Goal: Information Seeking & Learning: Check status

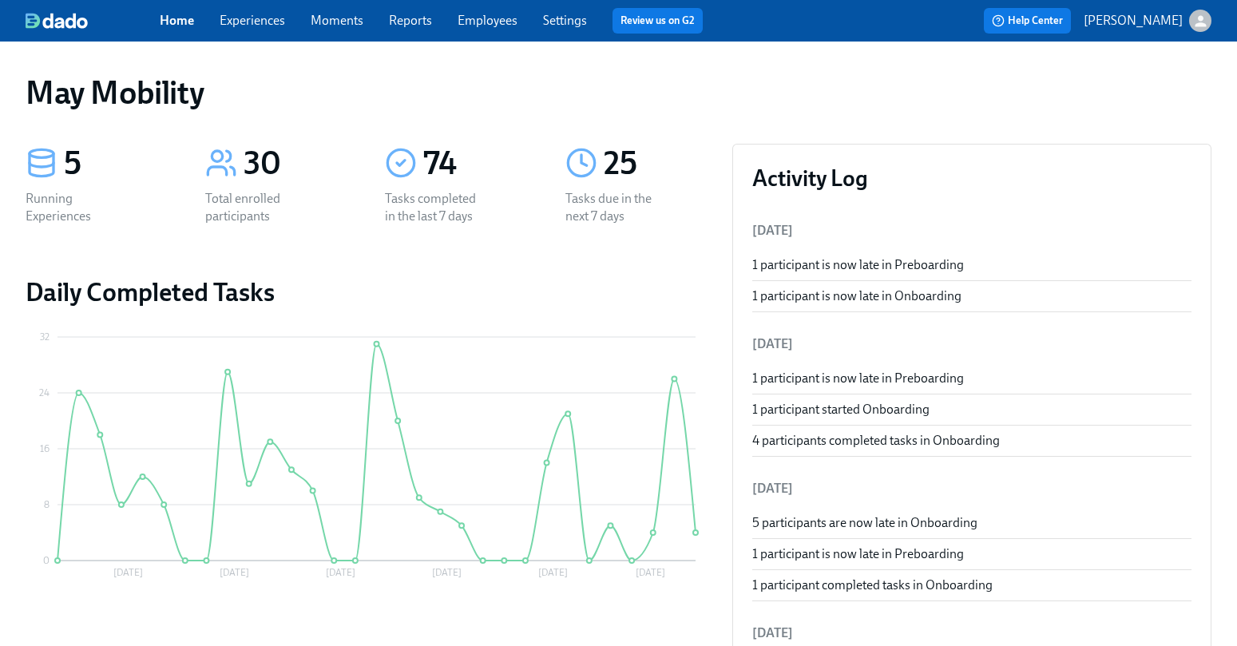
click at [255, 22] on link "Experiences" at bounding box center [252, 20] width 65 height 15
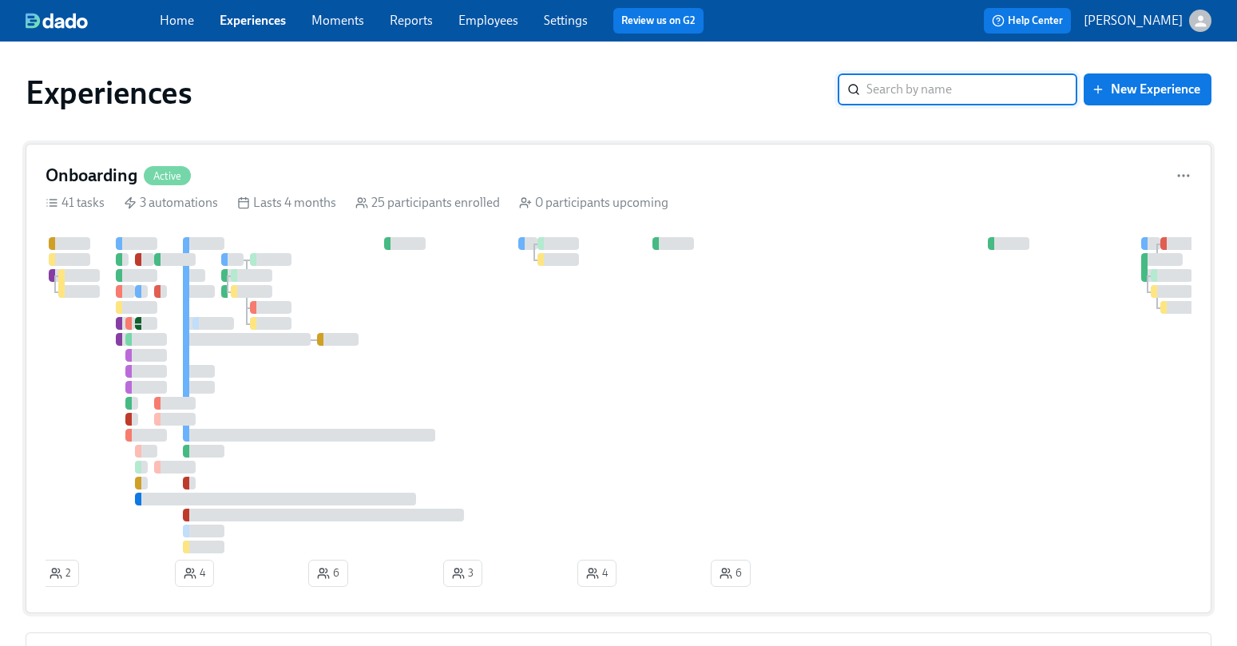
click at [276, 177] on div "Onboarding Active" at bounding box center [619, 176] width 1146 height 24
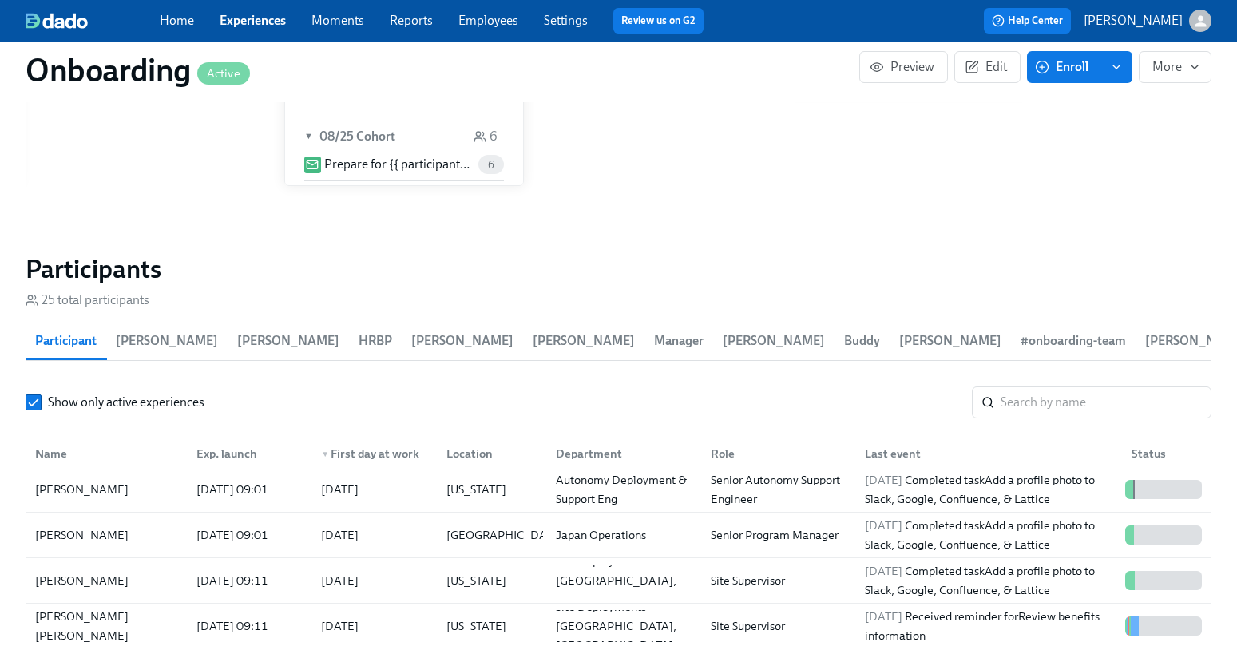
scroll to position [112, 0]
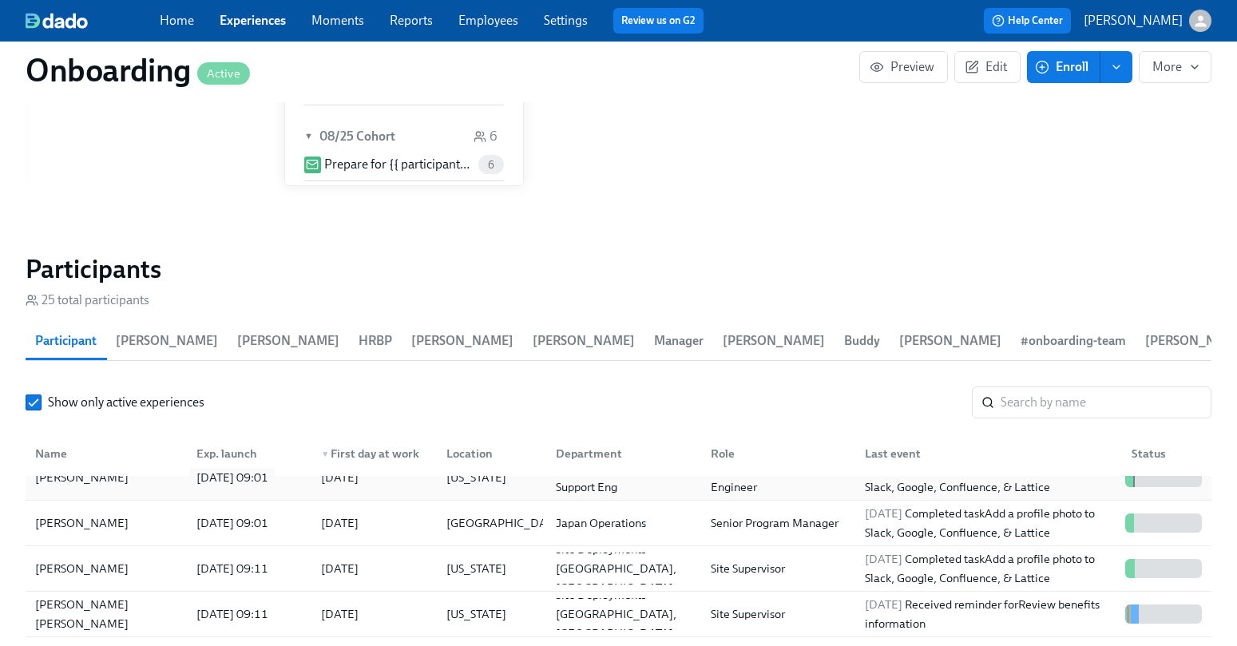
click at [240, 468] on div "2025/08/25 09:01" at bounding box center [232, 477] width 85 height 19
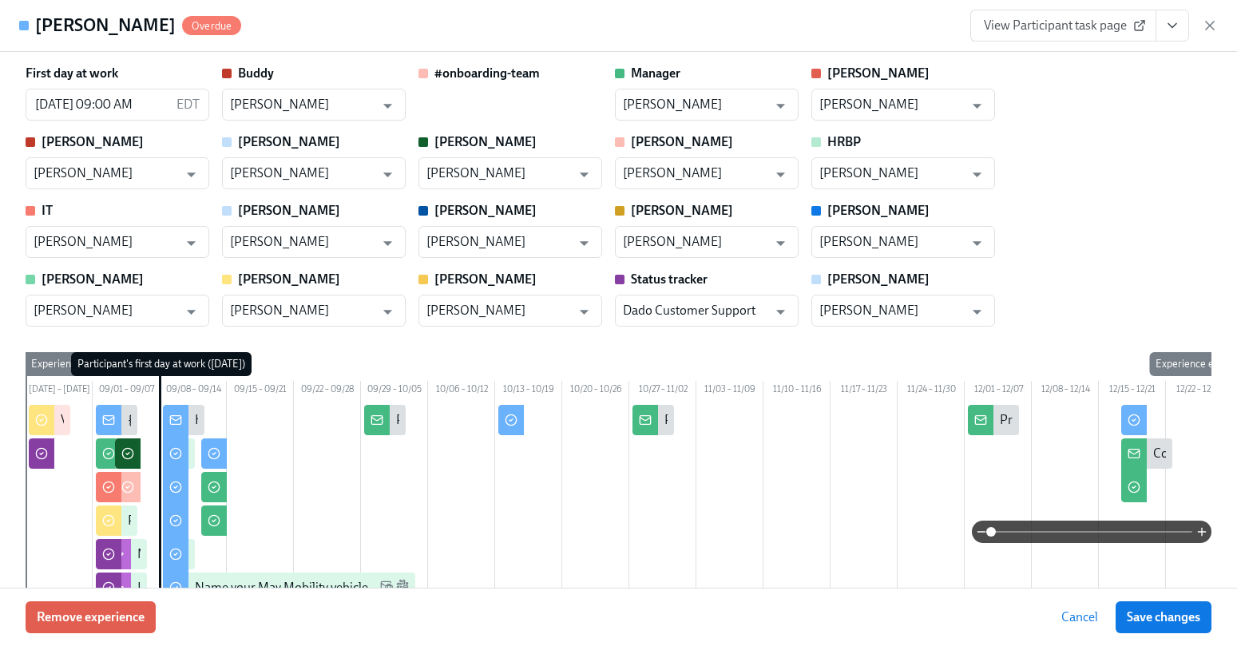
click at [1152, 19] on link "View Participant task page" at bounding box center [1063, 26] width 186 height 32
click at [1165, 29] on icon "View task page" at bounding box center [1172, 26] width 16 height 16
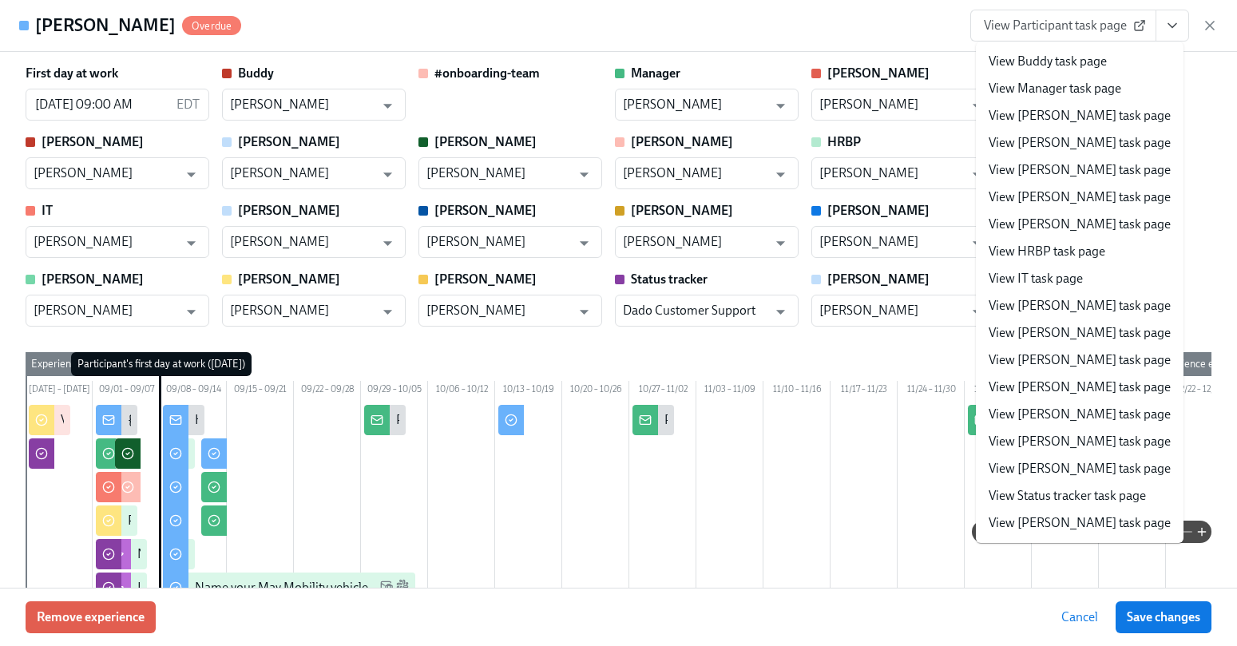
click at [1038, 354] on link "View Kaelyn task page" at bounding box center [1079, 360] width 182 height 18
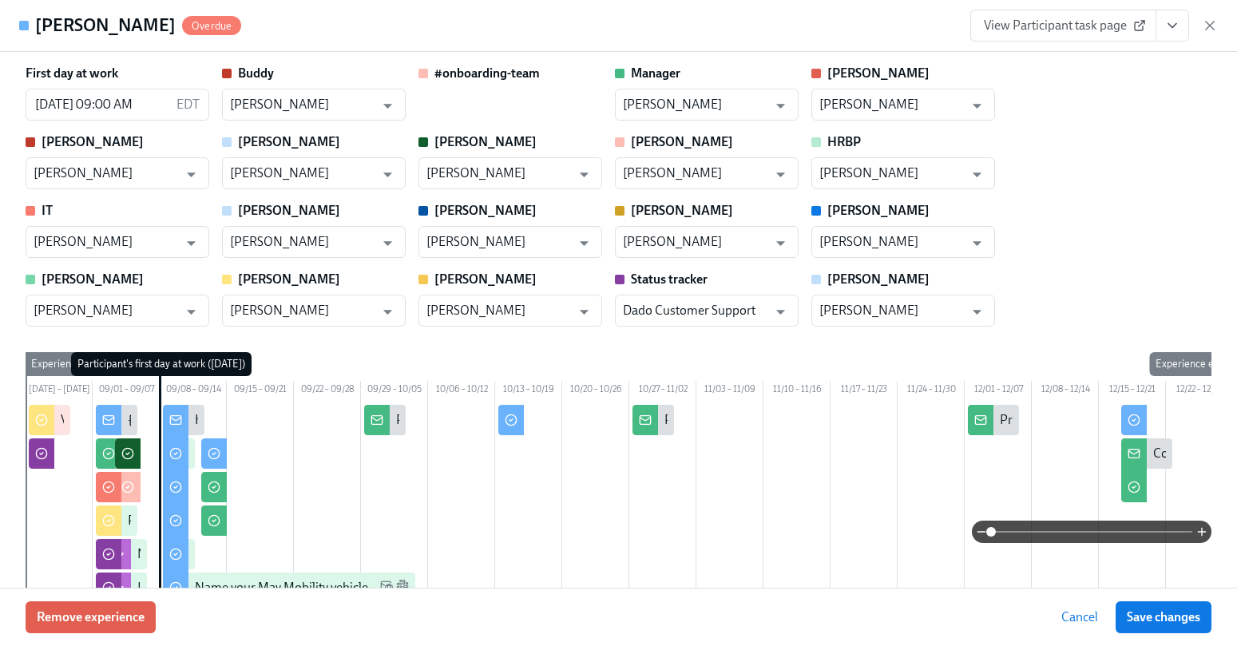
scroll to position [0, 13686]
click at [1206, 18] on icon "button" at bounding box center [1210, 26] width 16 height 16
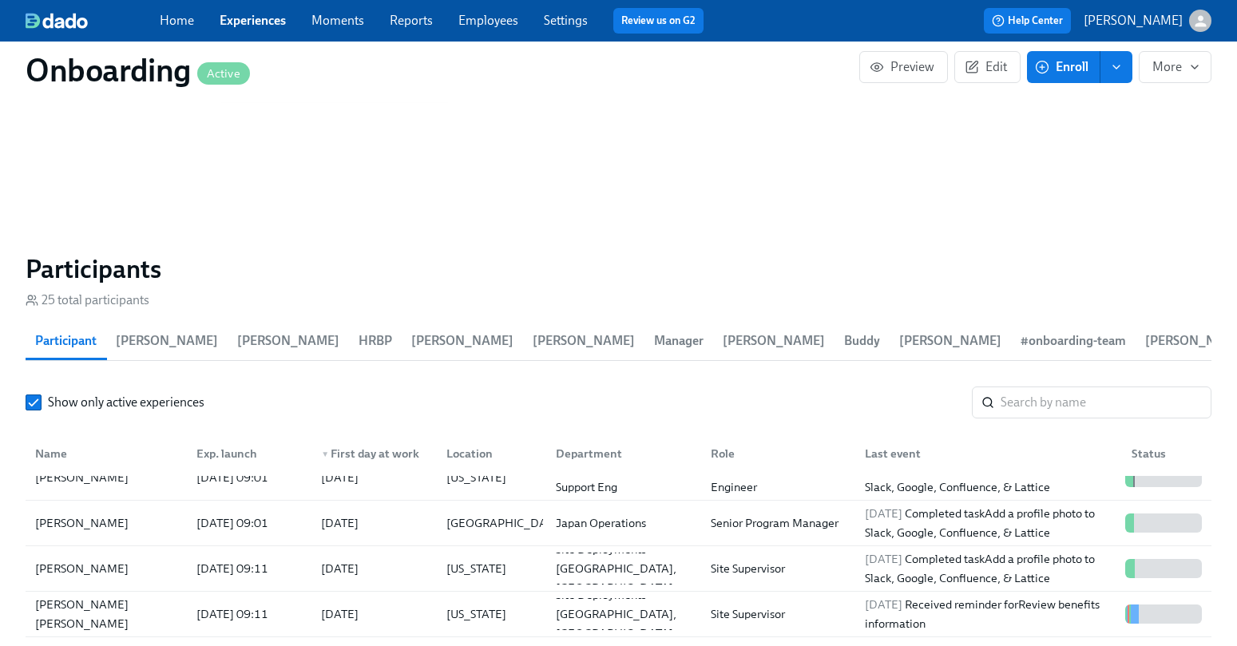
click at [332, 22] on link "Moments" at bounding box center [337, 20] width 53 height 15
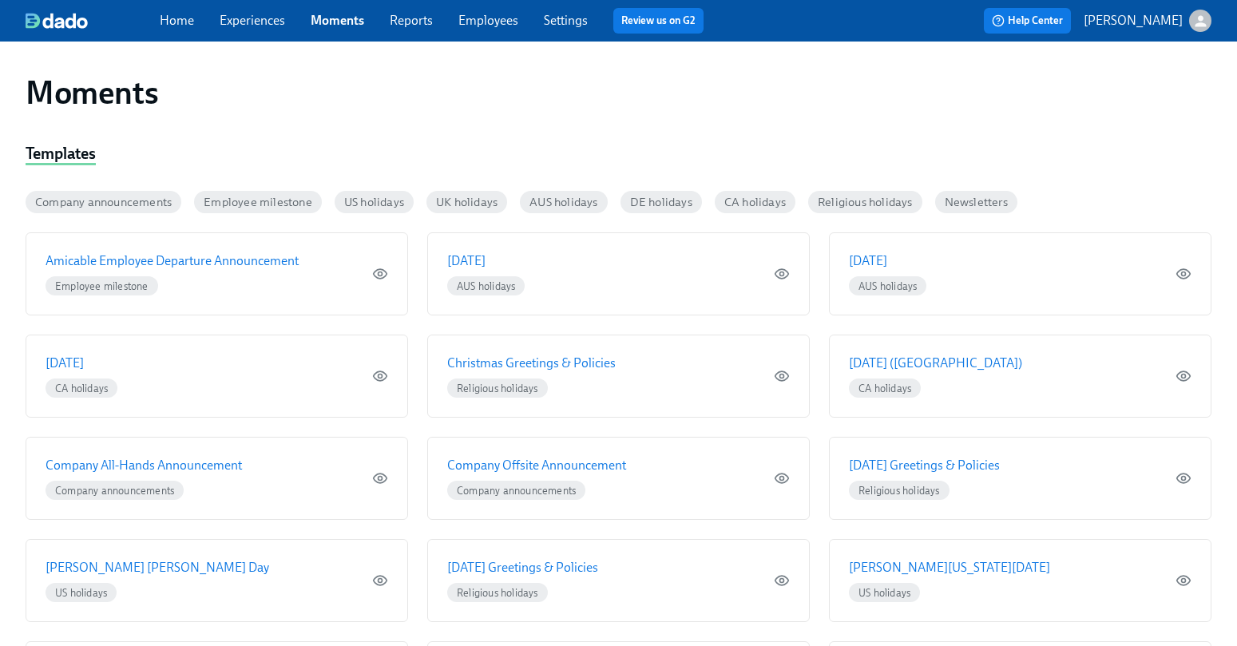
click at [408, 21] on link "Reports" at bounding box center [411, 20] width 43 height 15
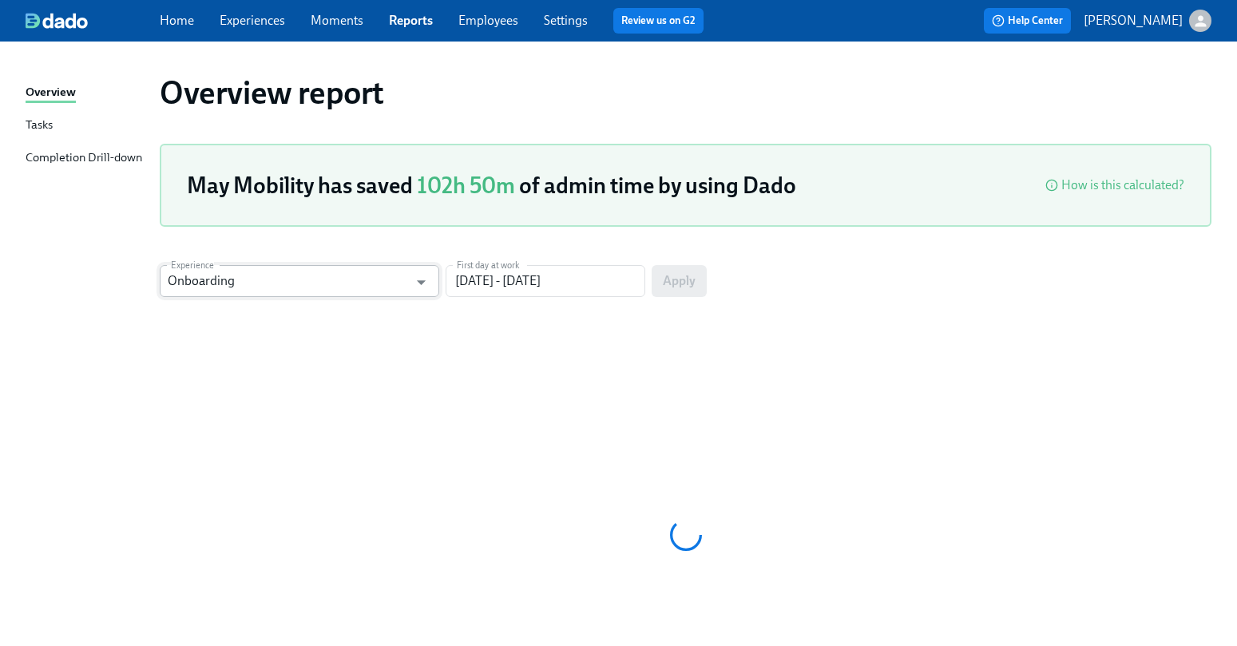
click at [350, 284] on input "Onboarding" at bounding box center [288, 281] width 240 height 32
click at [398, 235] on div "Overview report May Mobility has saved 102h 50m of admin time by using Dado How…" at bounding box center [619, 398] width 1186 height 674
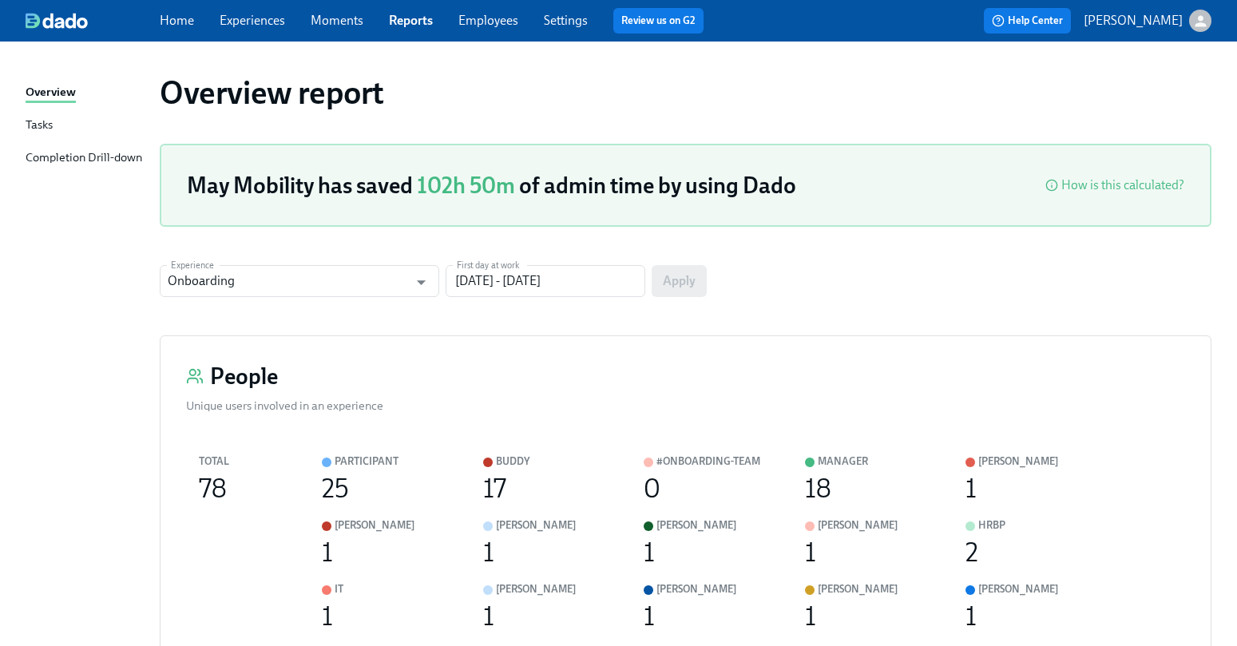
click at [39, 121] on div "Tasks" at bounding box center [39, 126] width 27 height 20
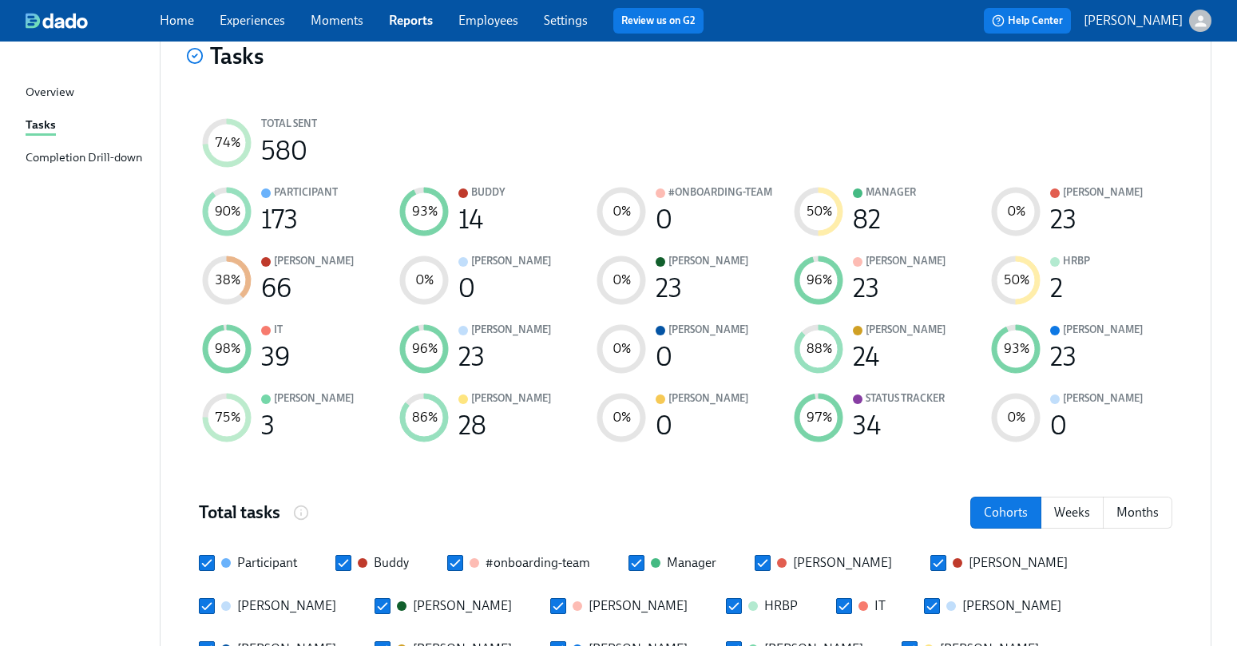
scroll to position [176, 0]
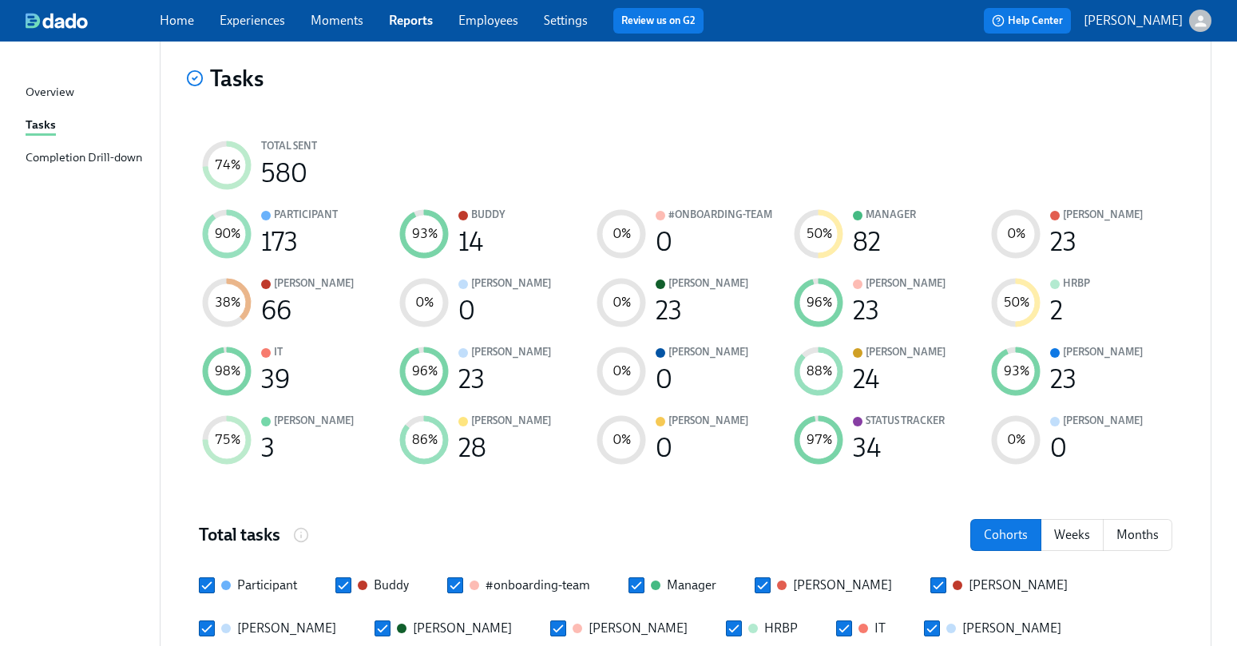
click at [853, 360] on div "Kaelyn" at bounding box center [899, 352] width 93 height 18
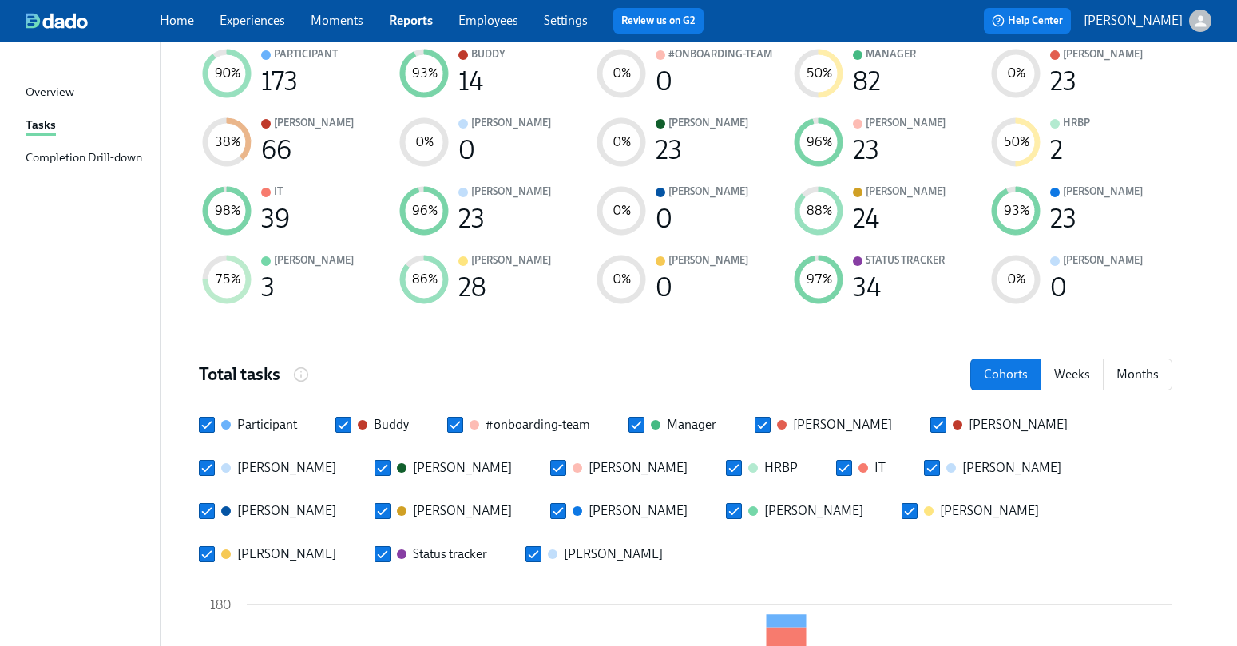
scroll to position [342, 0]
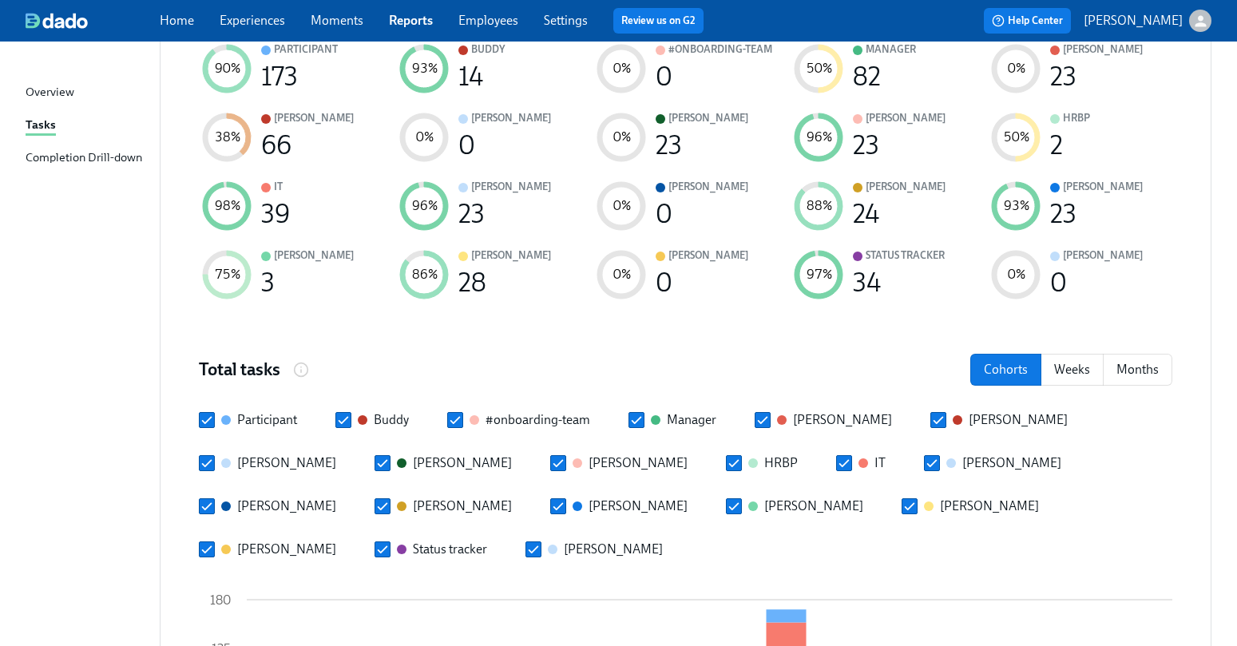
click at [551, 508] on input "Kelly Frey" at bounding box center [558, 506] width 14 height 14
checkbox input "false"
click at [208, 467] on input "David Murphy" at bounding box center [207, 463] width 14 height 14
checkbox input "false"
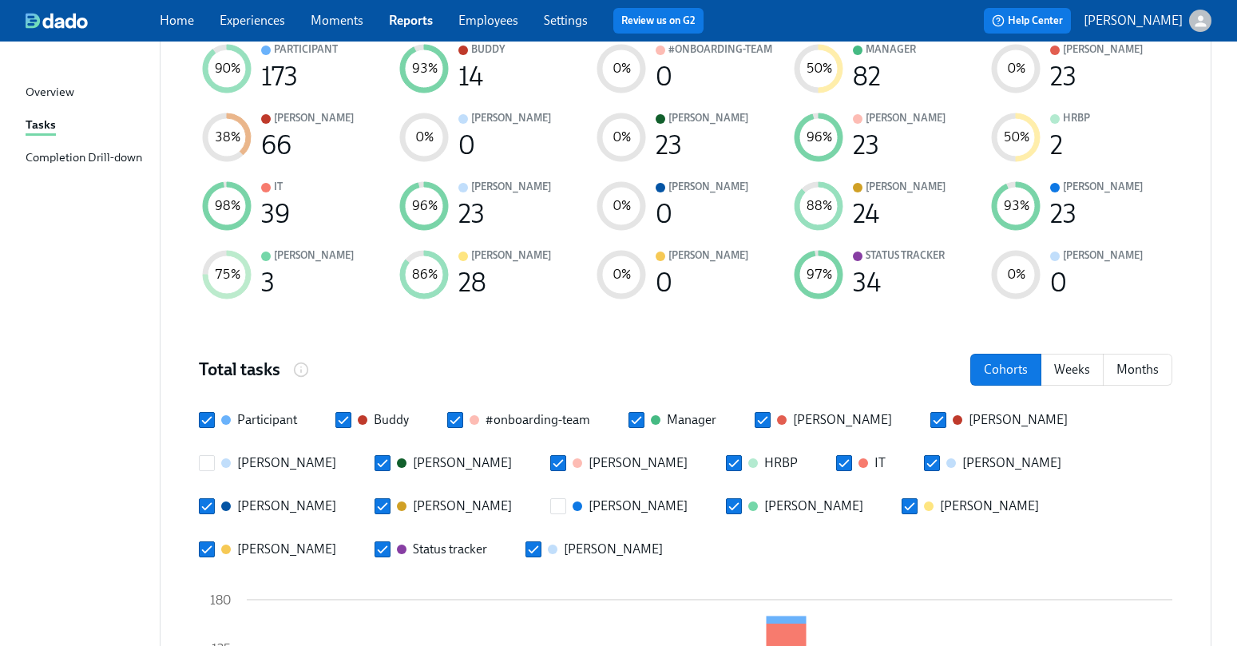
click at [207, 431] on div "Participant Buddy #onboarding-team Manager Amanda Krause Amanda Mudgett David M…" at bounding box center [685, 484] width 973 height 147
click at [208, 418] on input "Participant" at bounding box center [207, 420] width 14 height 14
checkbox input "false"
click at [343, 422] on input "Buddy" at bounding box center [343, 420] width 14 height 14
checkbox input "false"
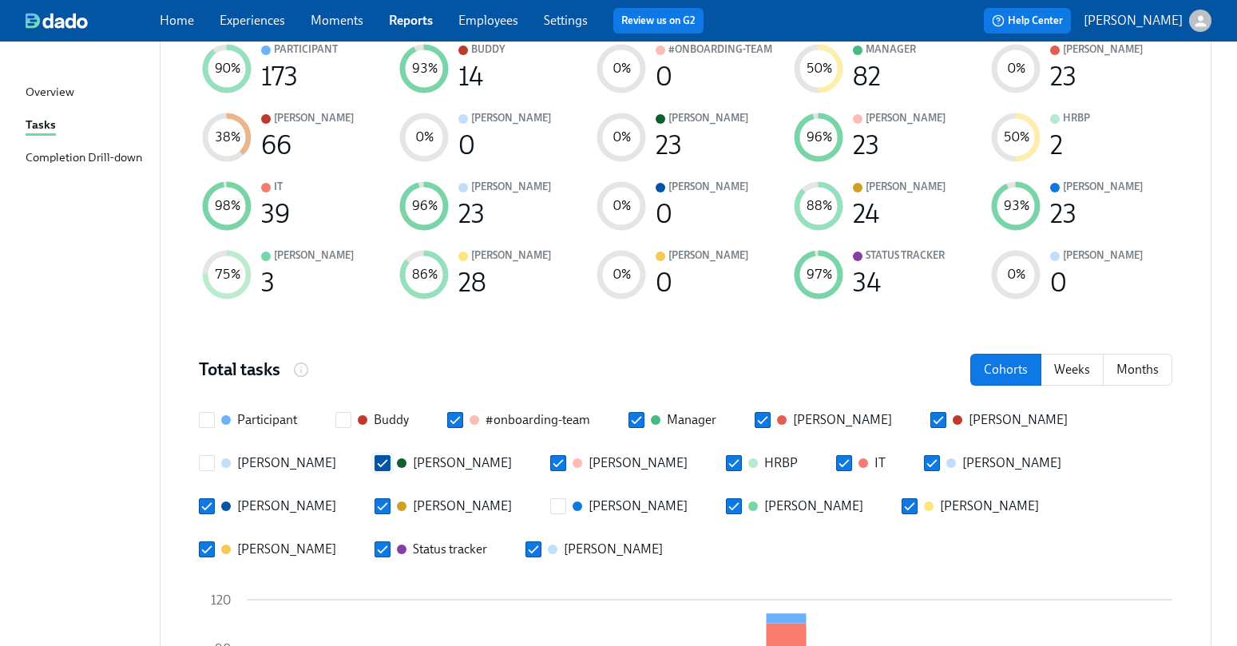
click at [374, 470] on span at bounding box center [382, 463] width 16 height 16
click at [375, 470] on input "Derek Baker" at bounding box center [382, 463] width 14 height 14
checkbox input "false"
click at [727, 513] on input "Lacey Heiss" at bounding box center [734, 506] width 14 height 14
checkbox input "false"
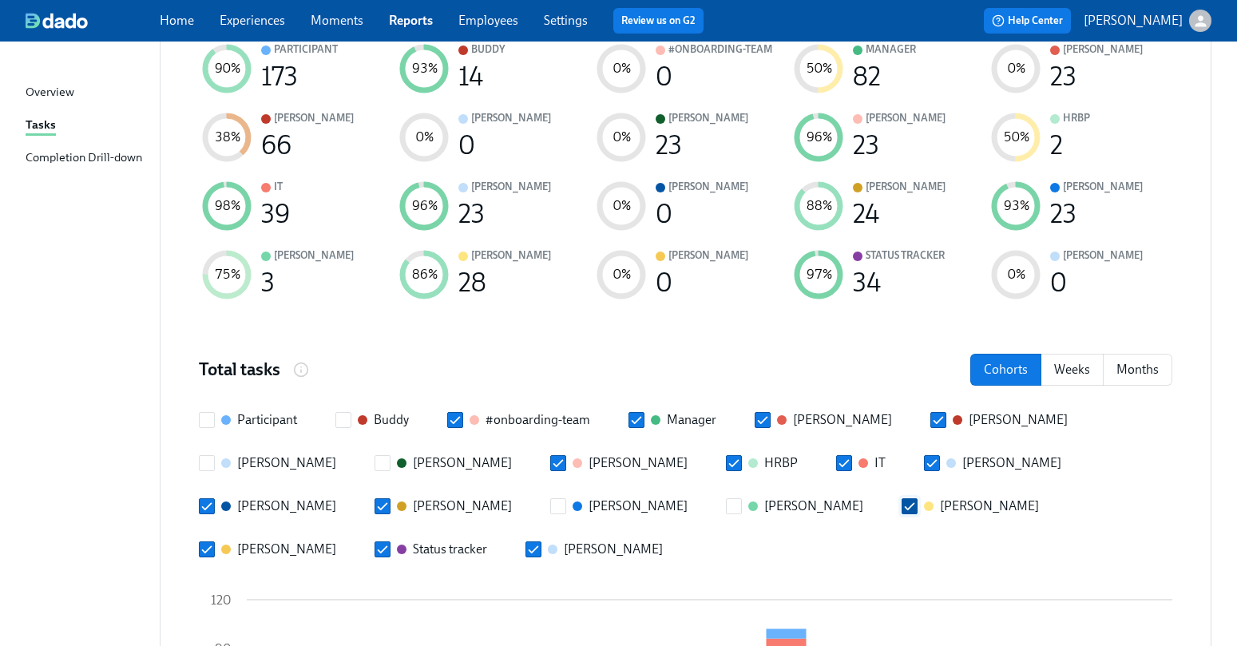
click at [901, 504] on label "Laura" at bounding box center [969, 506] width 137 height 18
click at [902, 504] on input "Laura" at bounding box center [909, 506] width 14 height 14
checkbox input "false"
click at [550, 455] on label "Emily" at bounding box center [618, 463] width 137 height 18
click at [551, 456] on input "Emily" at bounding box center [558, 463] width 14 height 14
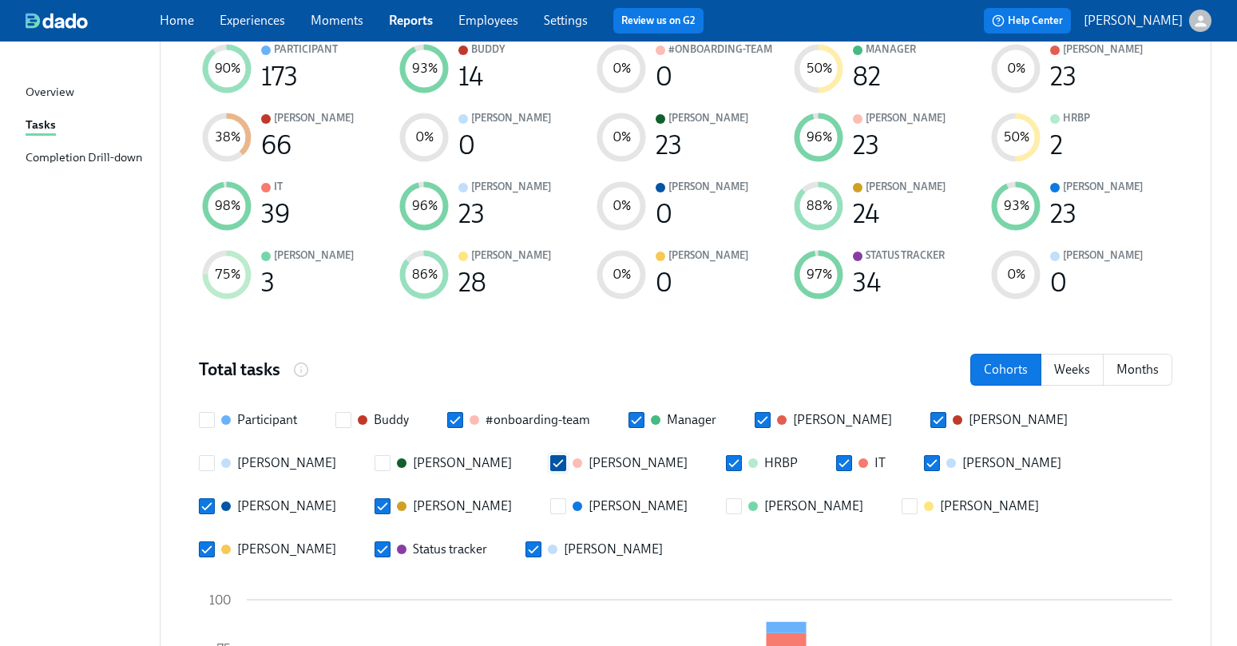
checkbox input "false"
click at [456, 413] on input "#onboarding-team" at bounding box center [455, 420] width 14 height 14
checkbox input "false"
click at [617, 418] on div "Participant Buddy #onboarding-team Manager Amanda Krause Amanda Mudgett David M…" at bounding box center [685, 484] width 973 height 147
click at [637, 418] on input "Manager" at bounding box center [636, 420] width 14 height 14
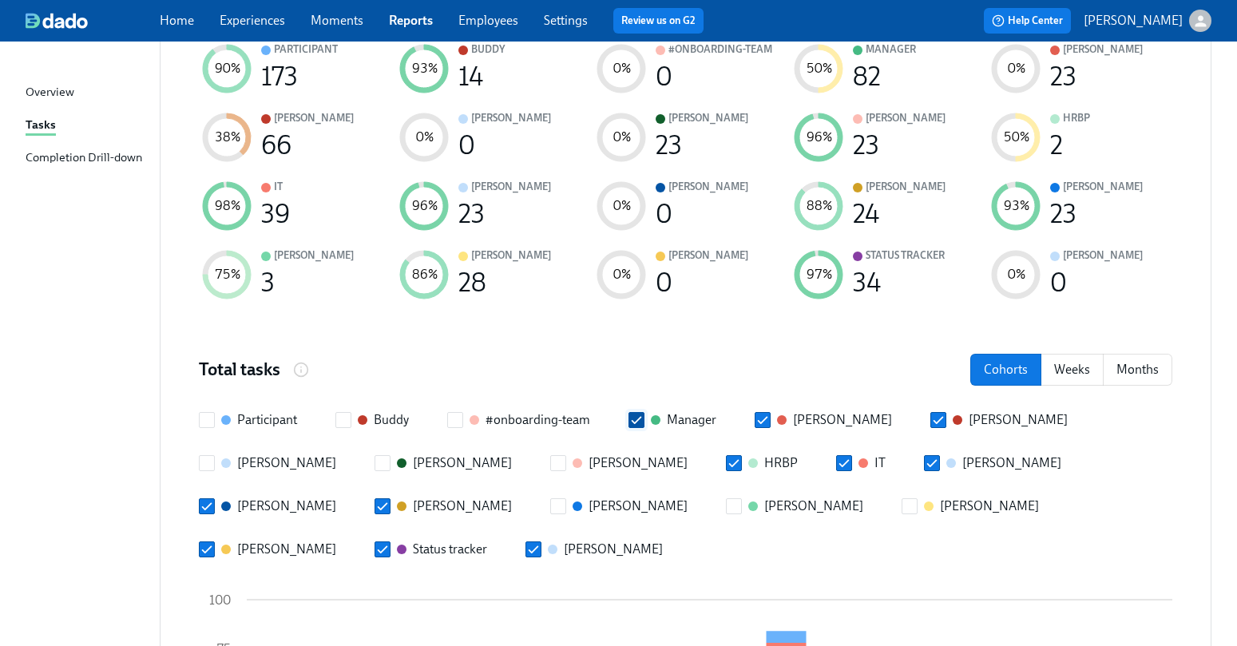
checkbox input "false"
click at [727, 457] on input "HRBP" at bounding box center [734, 463] width 14 height 14
checkbox input "false"
click at [215, 541] on span at bounding box center [207, 549] width 16 height 16
click at [214, 542] on input "Marc" at bounding box center [207, 549] width 14 height 14
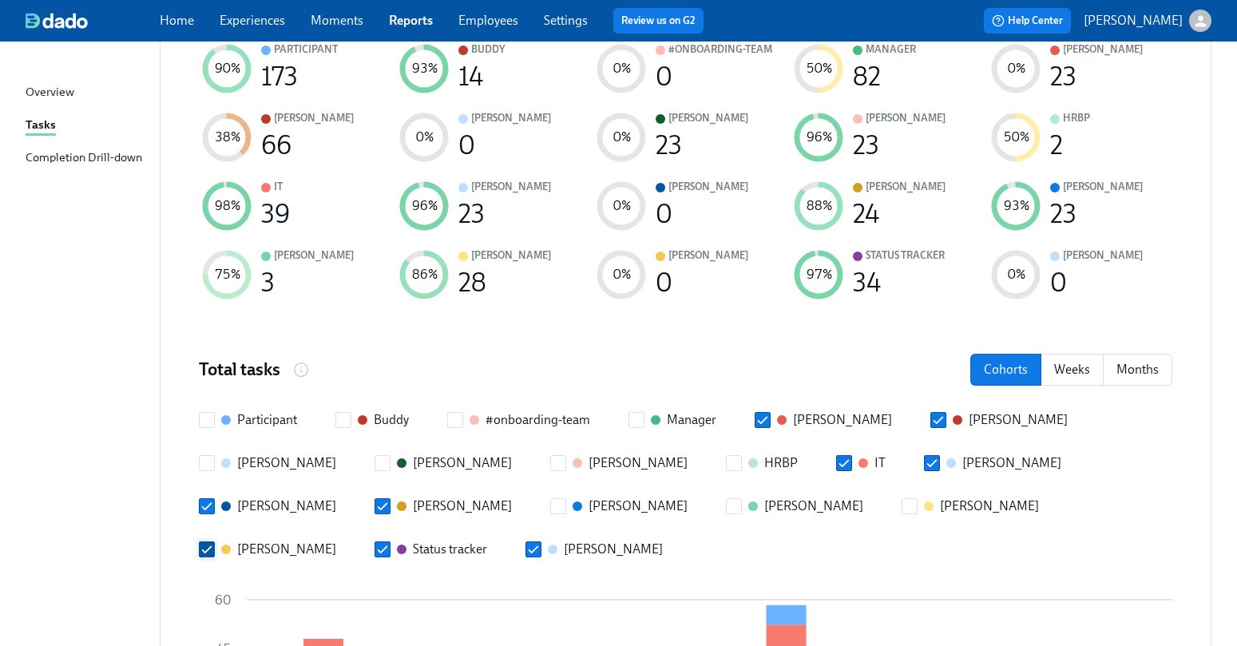
checkbox input "false"
click at [406, 544] on div at bounding box center [402, 549] width 10 height 10
click at [390, 542] on input "Status tracker" at bounding box center [382, 549] width 14 height 14
checkbox input "false"
click at [729, 445] on div "Participant Buddy #onboarding-team Manager Amanda Krause Amanda Mudgett David M…" at bounding box center [685, 484] width 973 height 147
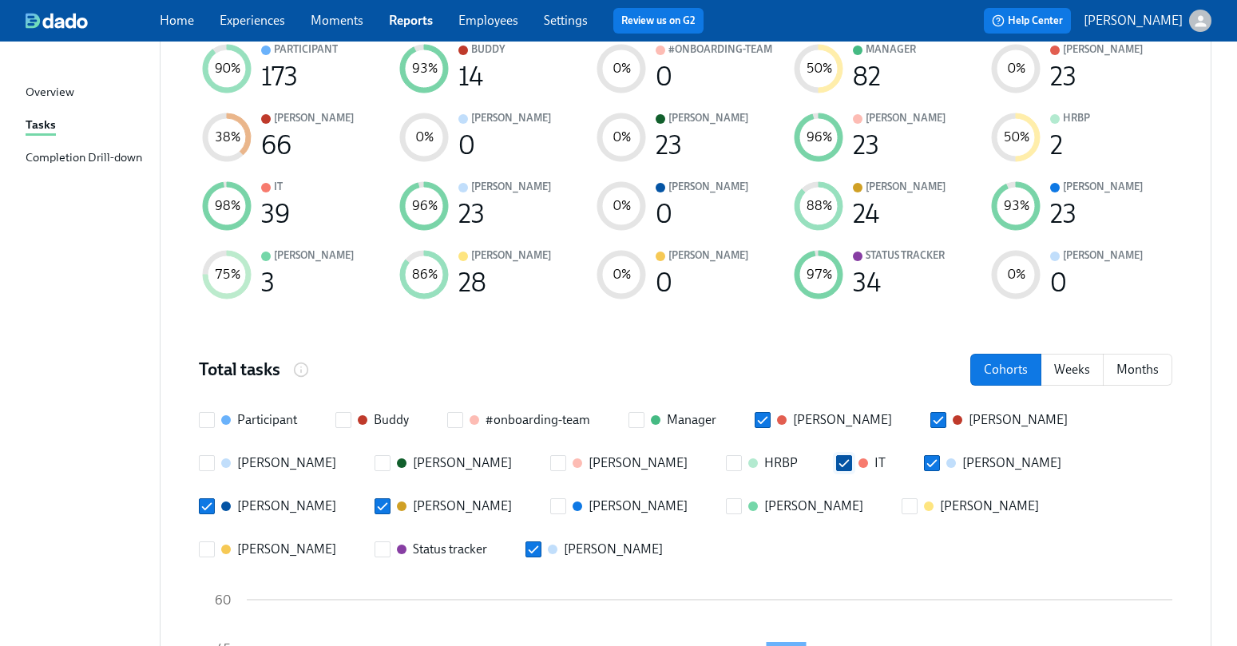
click at [837, 468] on input "IT" at bounding box center [844, 463] width 14 height 14
checkbox input "false"
click at [540, 542] on input "Tomoko Iwai" at bounding box center [533, 549] width 14 height 14
checkbox input "false"
click at [924, 466] on input "Irene" at bounding box center [931, 463] width 14 height 14
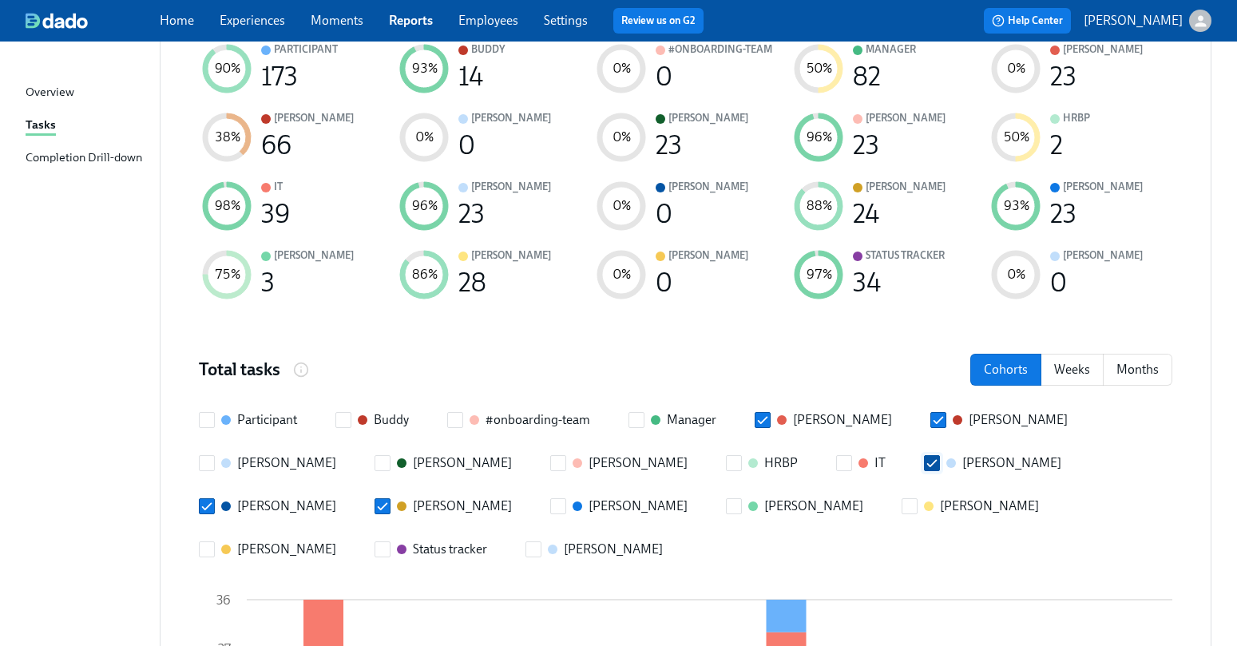
checkbox input "false"
click at [766, 418] on input "Amanda Krause" at bounding box center [762, 420] width 14 height 14
checkbox input "false"
click at [931, 422] on input "Amanda Mudgett" at bounding box center [938, 420] width 14 height 14
checkbox input "false"
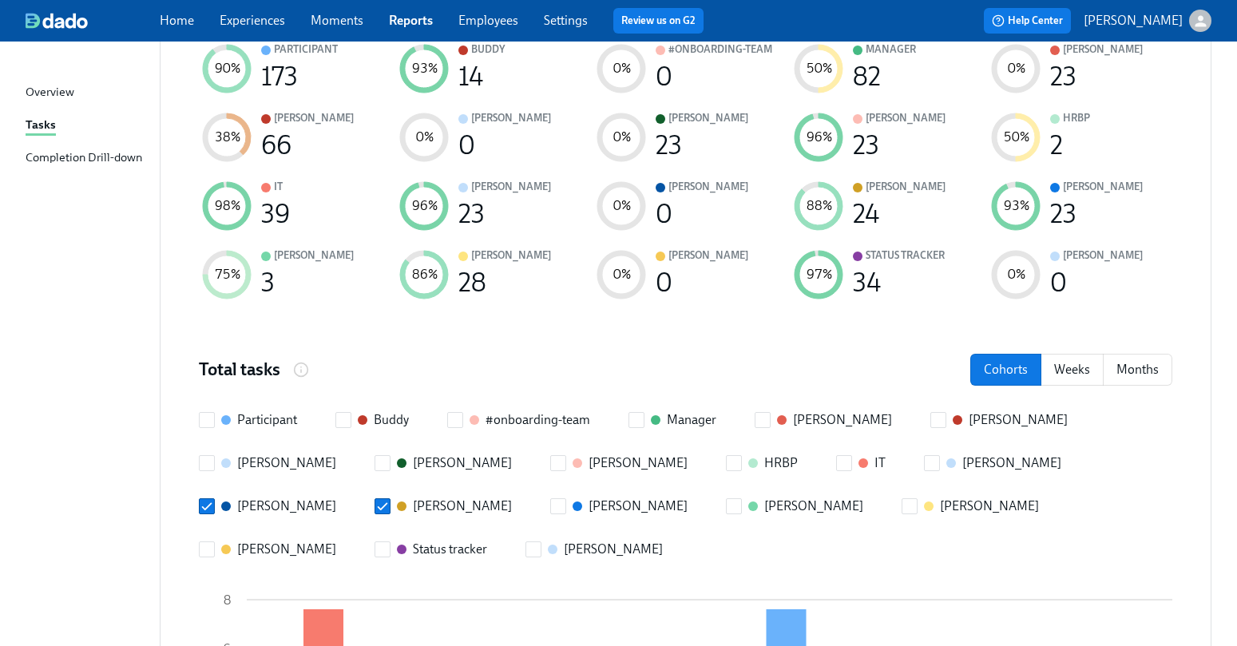
click at [901, 457] on div "Participant Buddy #onboarding-team Manager Amanda Krause Amanda Mudgett David M…" at bounding box center [685, 484] width 973 height 147
click at [214, 499] on input "Josh" at bounding box center [207, 506] width 14 height 14
checkbox input "false"
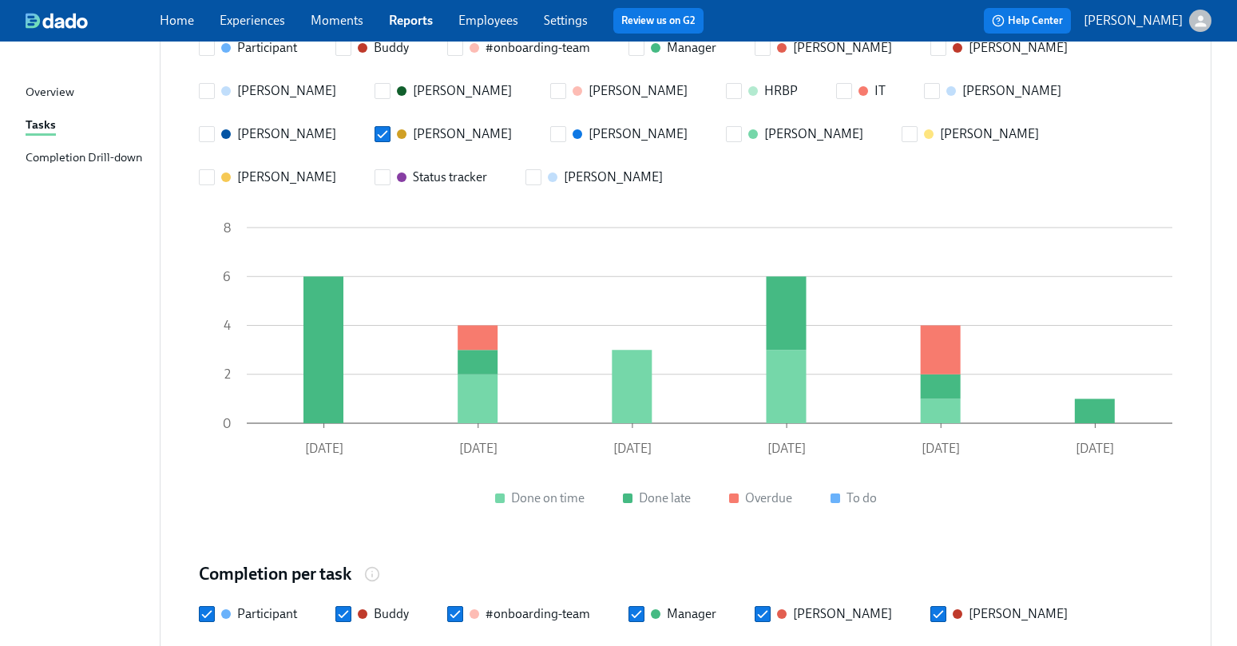
scroll to position [718, 0]
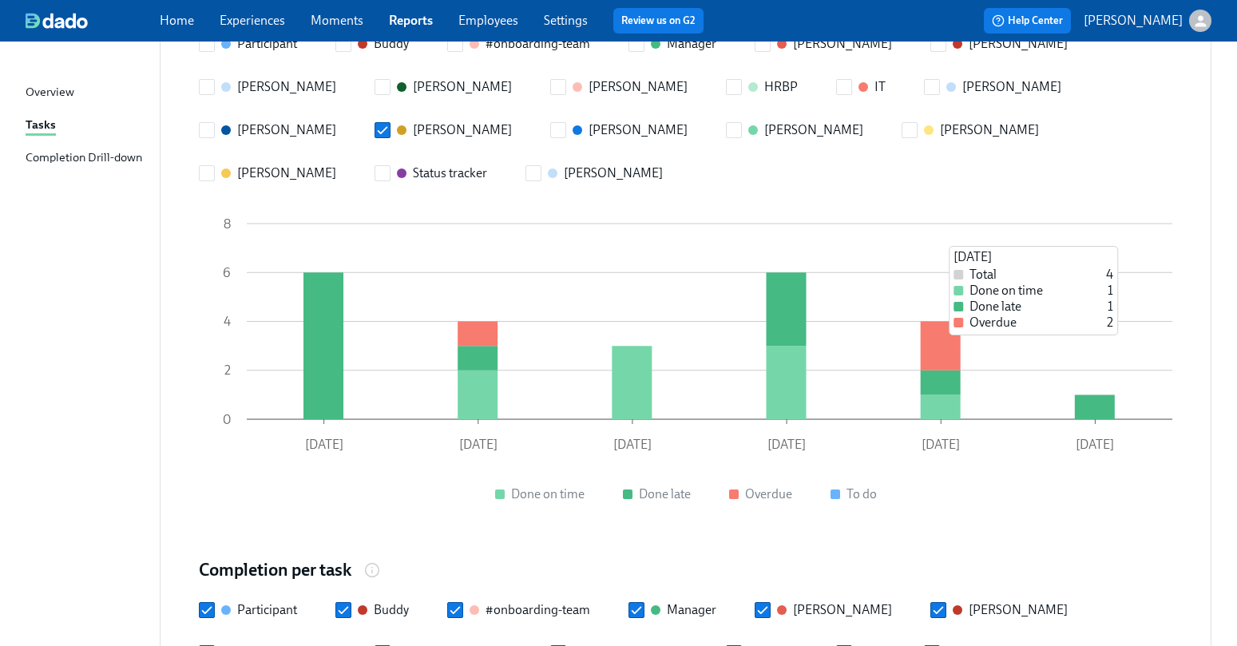
click at [948, 322] on icon at bounding box center [941, 346] width 40 height 49
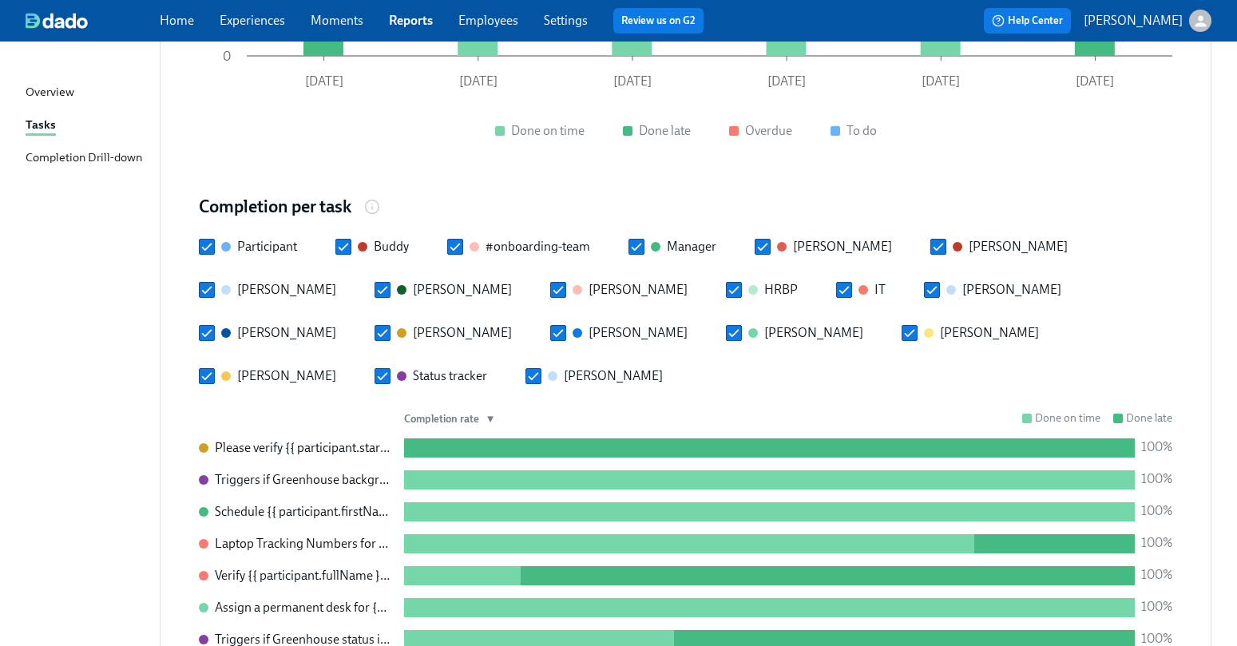
scroll to position [1062, 0]
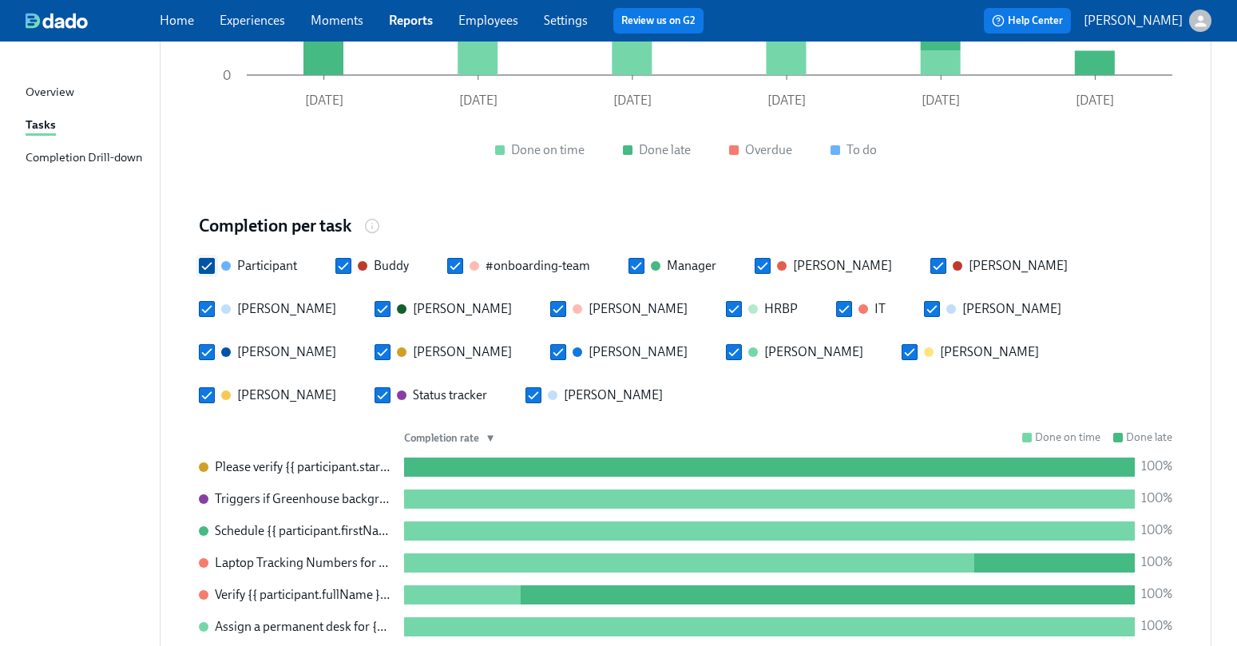
click at [204, 259] on input "Participant" at bounding box center [207, 266] width 14 height 14
checkbox input "false"
click at [210, 302] on input "David Murphy" at bounding box center [207, 309] width 14 height 14
checkbox input "false"
click at [551, 345] on input "Kelly Frey" at bounding box center [558, 352] width 14 height 14
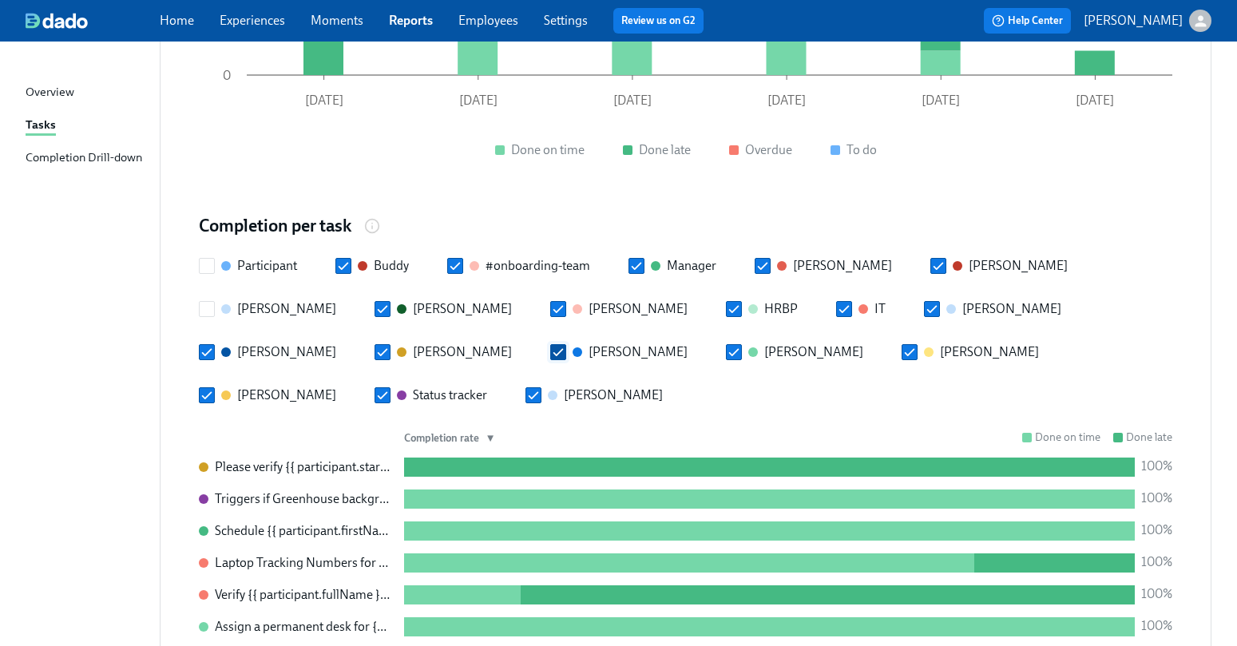
checkbox input "false"
click at [370, 299] on div "Participant Buddy #onboarding-team Manager Amanda Krause Amanda Mudgett David M…" at bounding box center [685, 330] width 973 height 147
click at [748, 343] on div "Lacey Heiss" at bounding box center [805, 352] width 115 height 18
click at [727, 345] on input "Lacey Heiss" at bounding box center [734, 352] width 14 height 14
checkbox input "false"
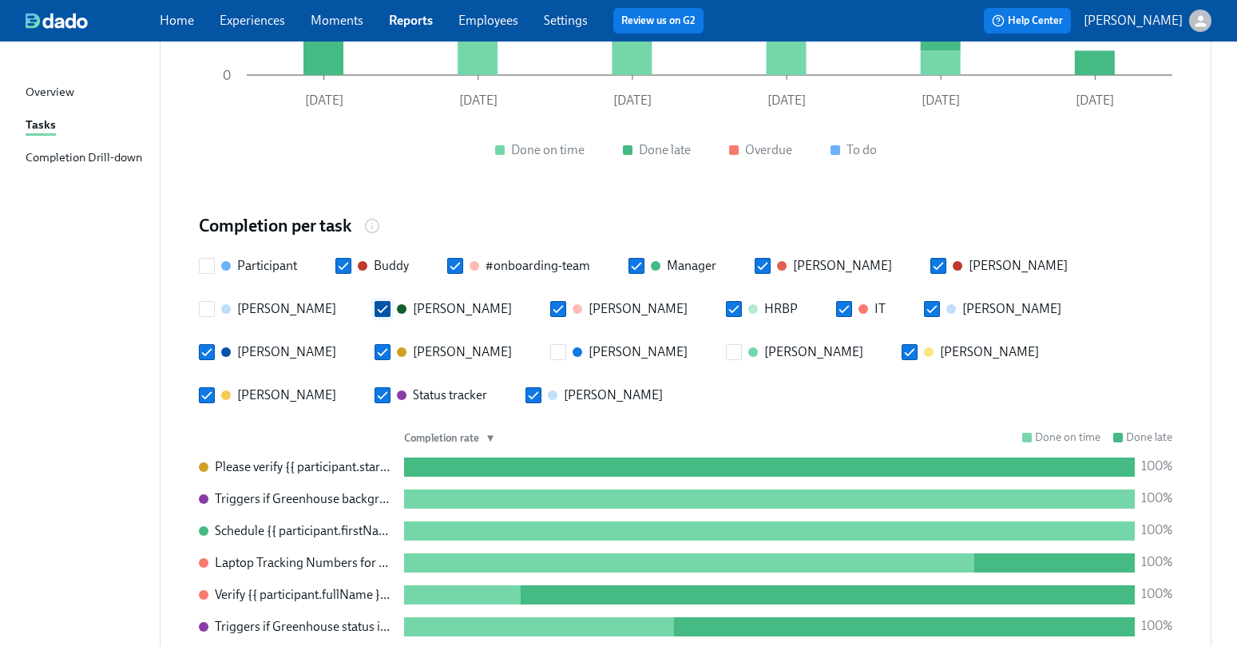
click at [413, 300] on div "Derek Baker" at bounding box center [462, 309] width 99 height 18
click at [390, 302] on input "Derek Baker" at bounding box center [382, 309] width 14 height 14
checkbox input "false"
click at [403, 257] on div "Buddy" at bounding box center [391, 266] width 35 height 18
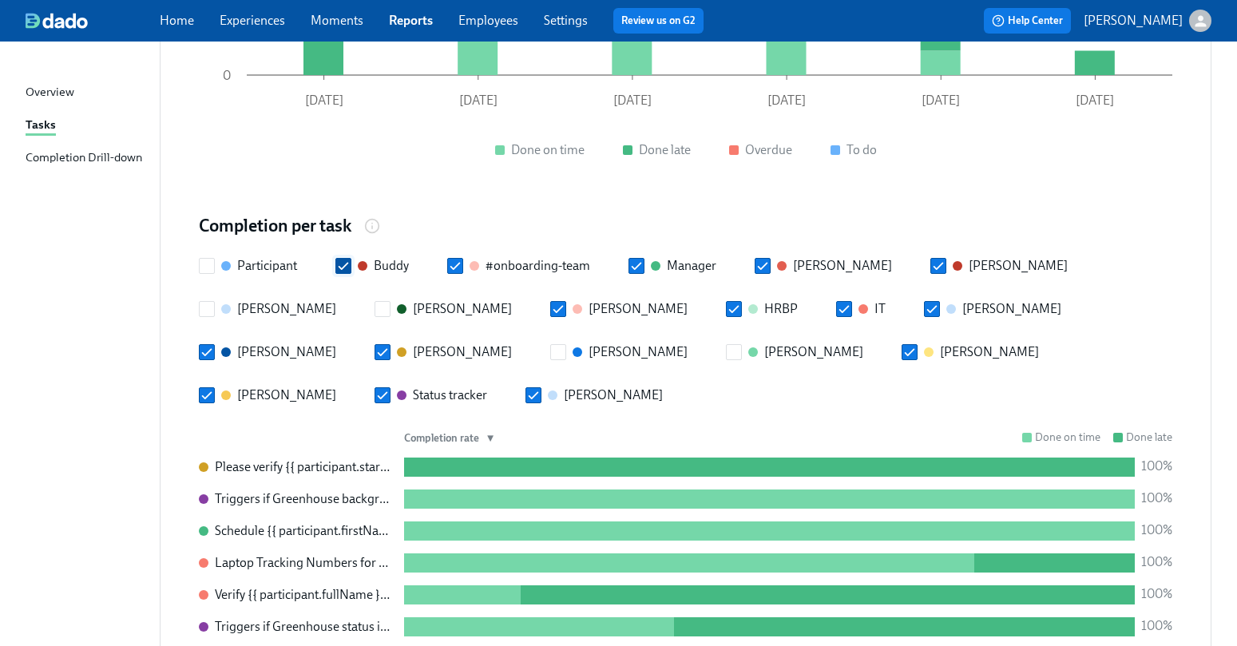
click at [350, 259] on input "Buddy" at bounding box center [343, 266] width 14 height 14
checkbox input "false"
click at [534, 257] on div "#onboarding-team" at bounding box center [537, 266] width 105 height 18
click at [462, 259] on input "#onboarding-team" at bounding box center [455, 266] width 14 height 14
checkbox input "false"
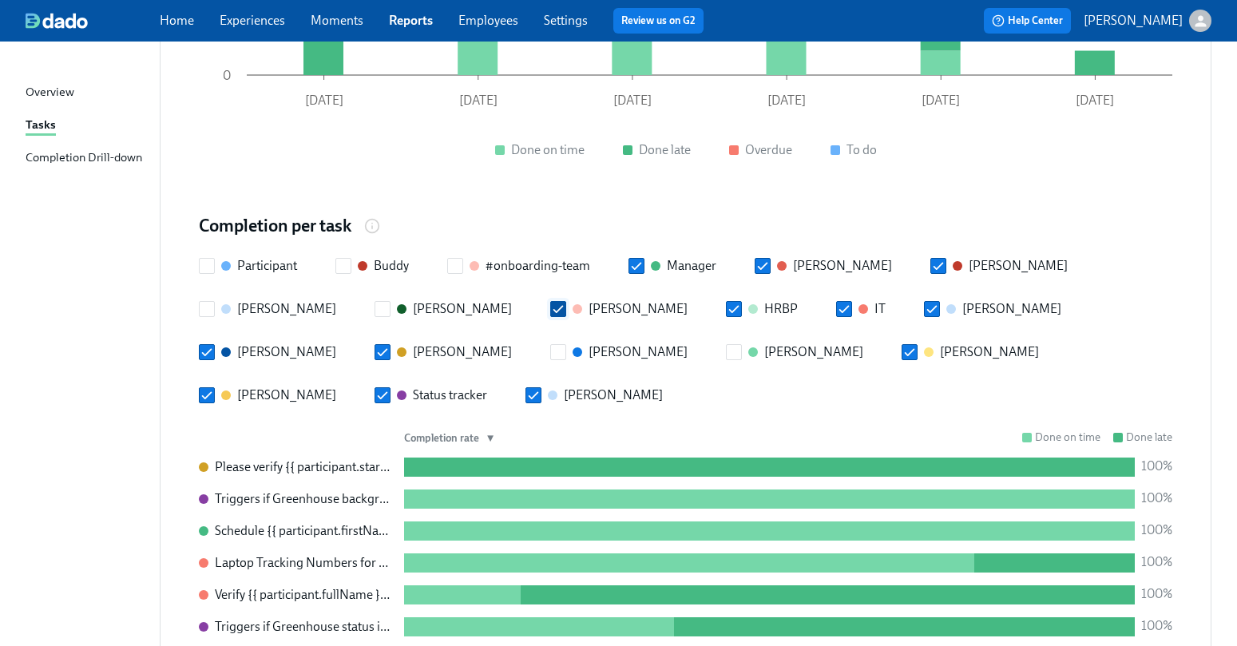
click at [572, 300] on div "Emily" at bounding box center [629, 309] width 115 height 18
click at [551, 302] on input "Emily" at bounding box center [558, 309] width 14 height 14
checkbox input "false"
click at [940, 343] on div "Laura" at bounding box center [989, 352] width 99 height 18
click at [902, 345] on input "Laura" at bounding box center [909, 352] width 14 height 14
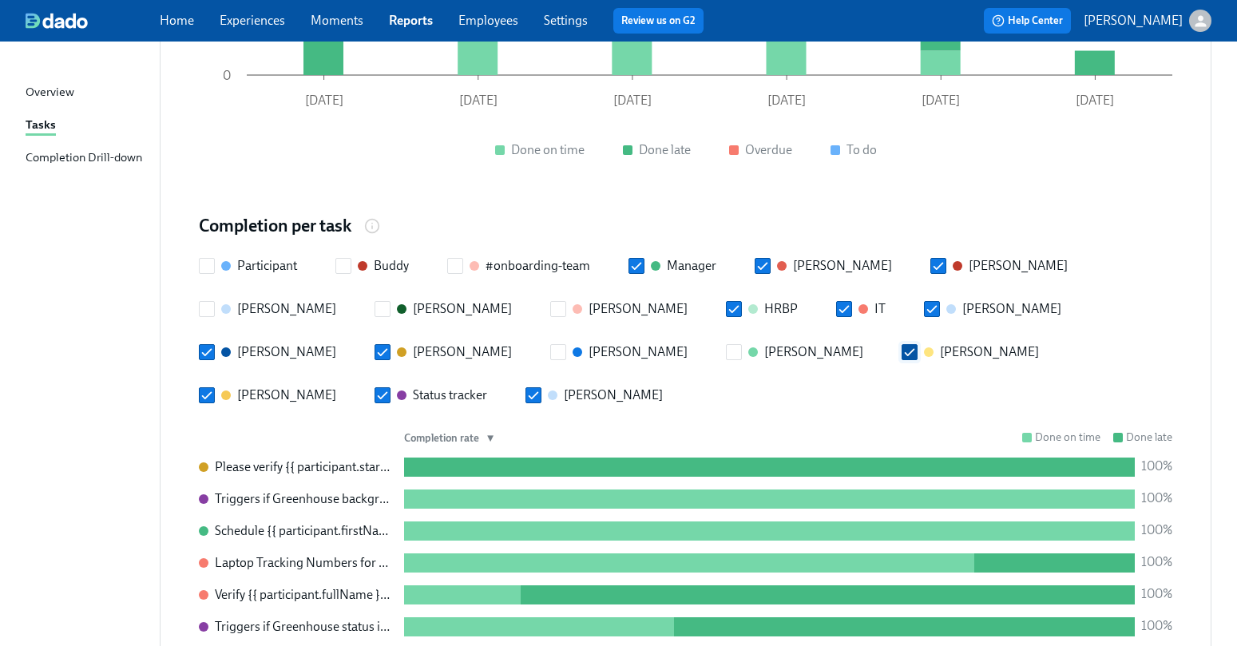
checkbox input "false"
click at [645, 307] on div "Participant Buddy #onboarding-team Manager Amanda Krause Amanda Mudgett David M…" at bounding box center [685, 330] width 973 height 147
click at [336, 386] on div "Marc" at bounding box center [286, 395] width 99 height 18
click at [214, 388] on input "Marc" at bounding box center [207, 395] width 14 height 14
checkbox input "false"
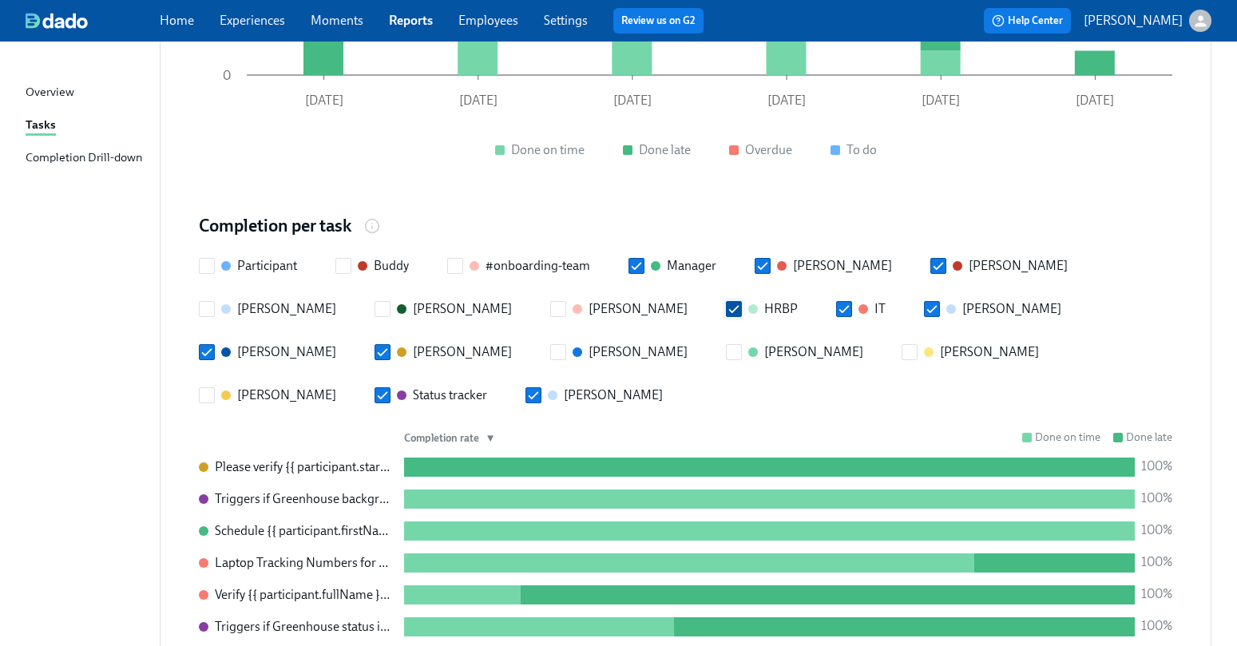
click at [764, 300] on div "HRBP" at bounding box center [781, 309] width 34 height 18
click at [727, 302] on input "HRBP" at bounding box center [734, 309] width 14 height 14
checkbox input "false"
click at [674, 257] on div "Manager" at bounding box center [691, 266] width 49 height 18
click at [643, 259] on input "Manager" at bounding box center [636, 266] width 14 height 14
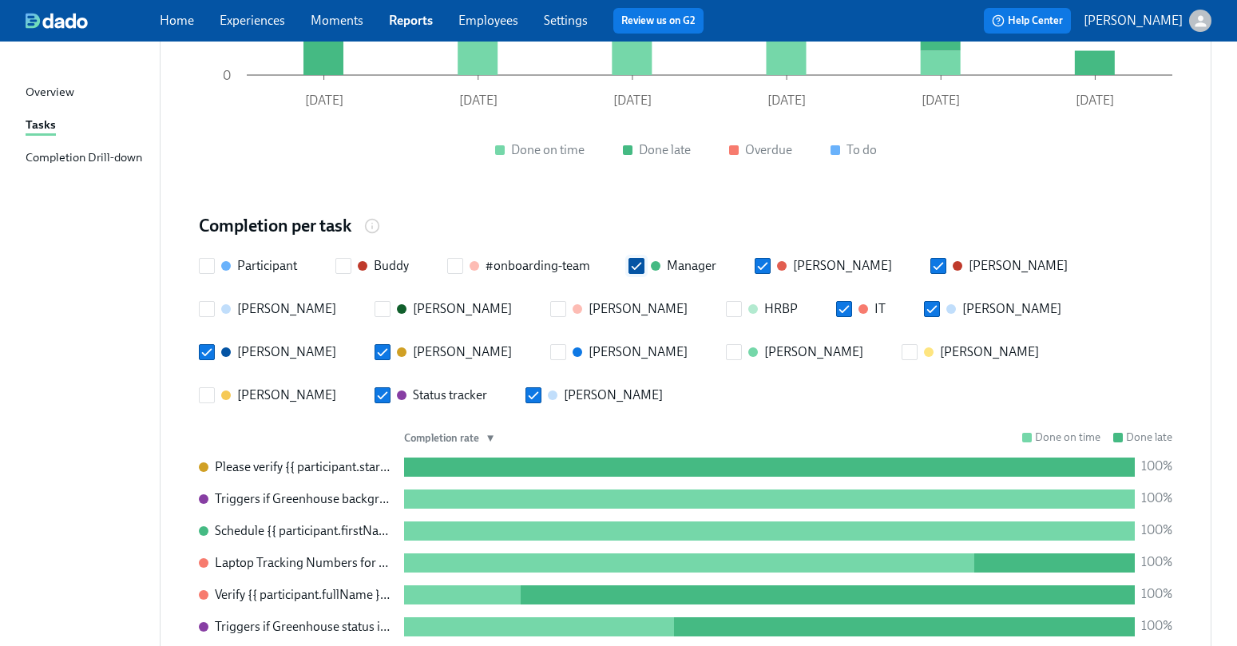
checkbox input "false"
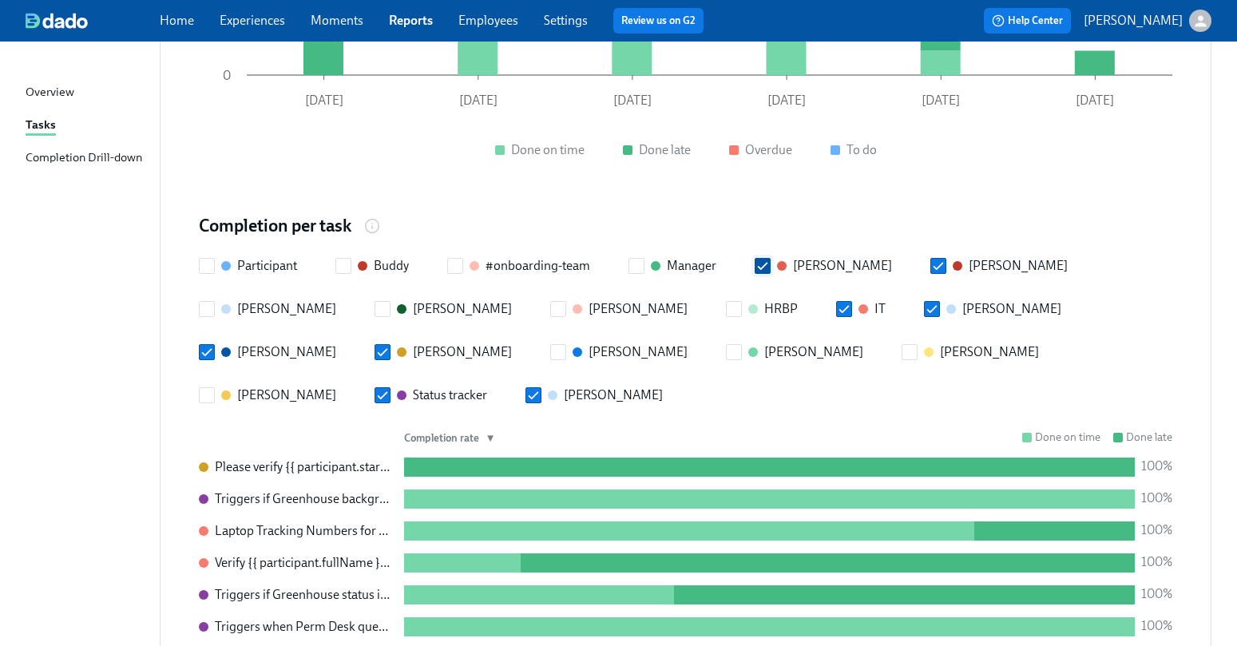
click at [818, 257] on div "Amanda Krause" at bounding box center [842, 266] width 99 height 18
click at [770, 259] on input "Amanda Krause" at bounding box center [762, 266] width 14 height 14
checkbox input "false"
click at [858, 304] on div at bounding box center [863, 309] width 10 height 10
click at [837, 302] on input "IT" at bounding box center [844, 309] width 14 height 14
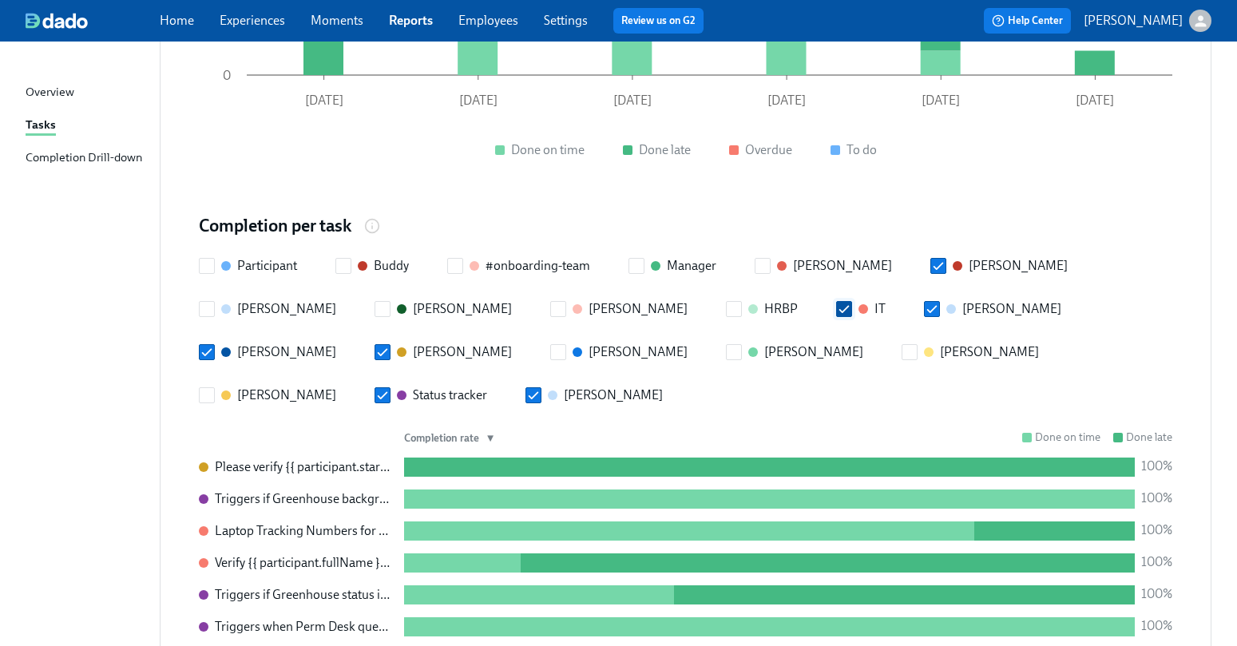
checkbox input "false"
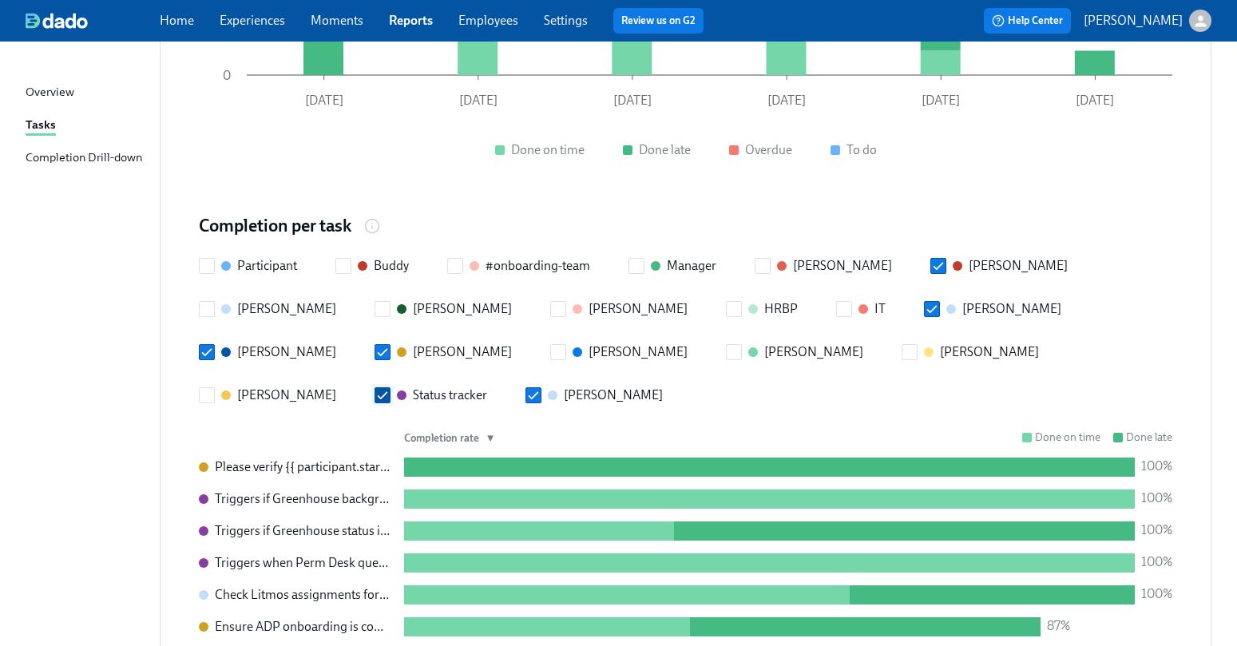
click at [487, 386] on div "Status tracker" at bounding box center [442, 395] width 90 height 18
click at [390, 388] on input "Status tracker" at bounding box center [382, 395] width 14 height 14
checkbox input "false"
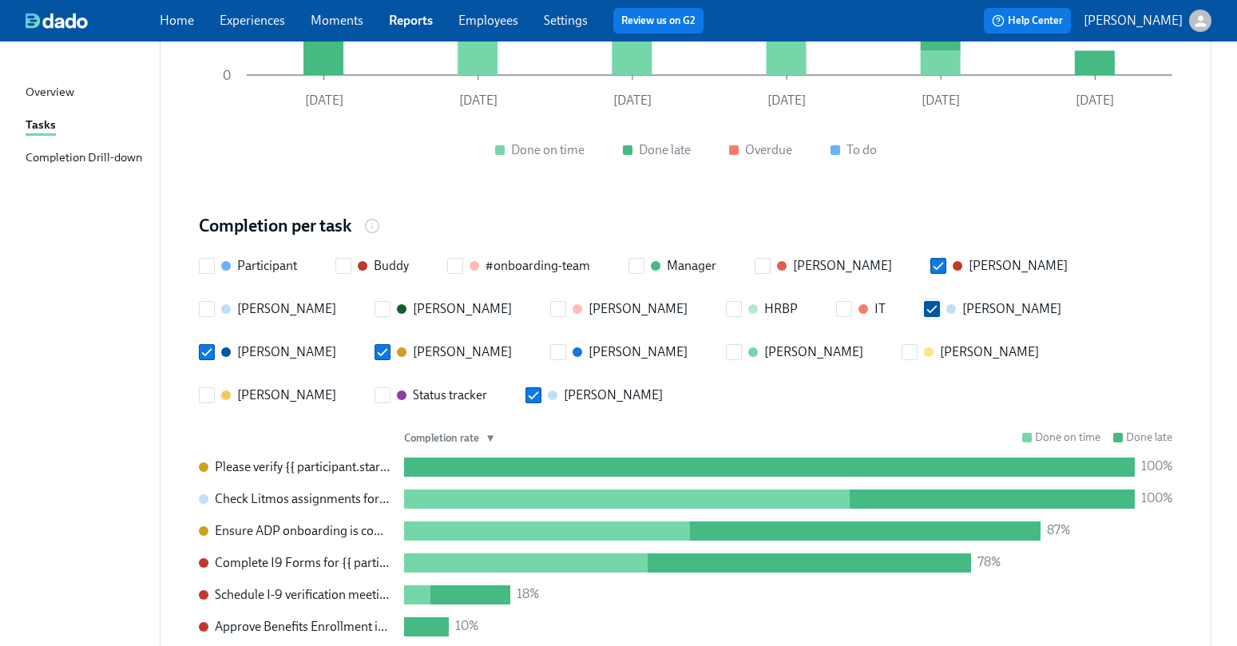
click at [962, 300] on div "Irene" at bounding box center [1011, 309] width 99 height 18
click at [924, 302] on input "Irene" at bounding box center [931, 309] width 14 height 14
checkbox input "false"
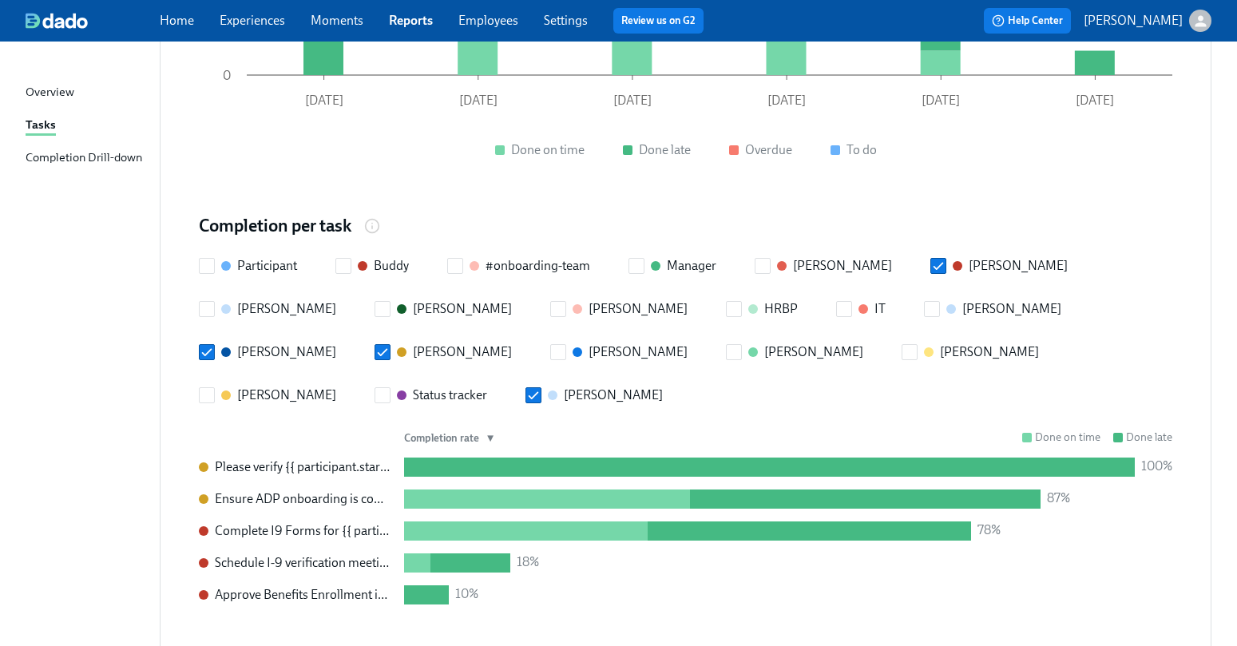
click at [865, 298] on div "Participant Buddy #onboarding-team Manager Amanda Krause Amanda Mudgett David M…" at bounding box center [685, 330] width 973 height 147
click at [663, 386] on div "Tomoko Iwai" at bounding box center [613, 395] width 99 height 18
click at [540, 388] on input "Tomoko Iwai" at bounding box center [533, 395] width 14 height 14
checkbox input "false"
click at [336, 343] on label "Josh" at bounding box center [267, 352] width 137 height 18
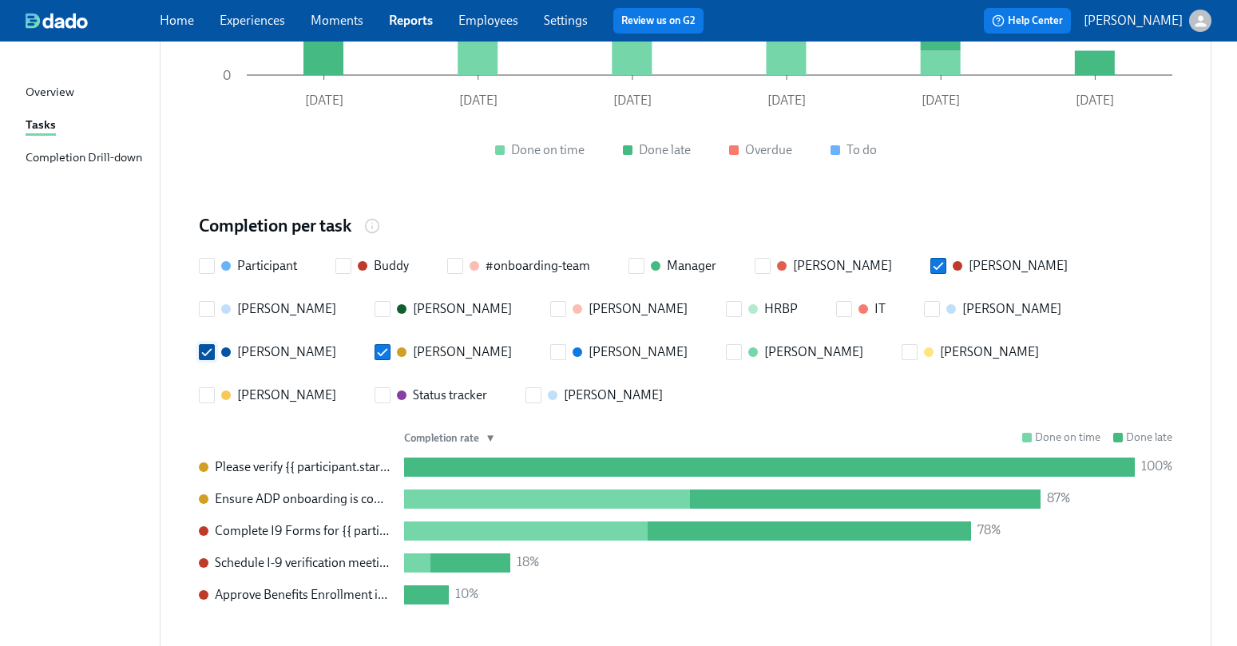
click at [214, 345] on input "Josh" at bounding box center [207, 352] width 14 height 14
checkbox input "false"
click at [968, 257] on div "Amanda Mudgett" at bounding box center [1017, 266] width 99 height 18
click at [945, 259] on input "Amanda Mudgett" at bounding box center [938, 266] width 14 height 14
checkbox input "false"
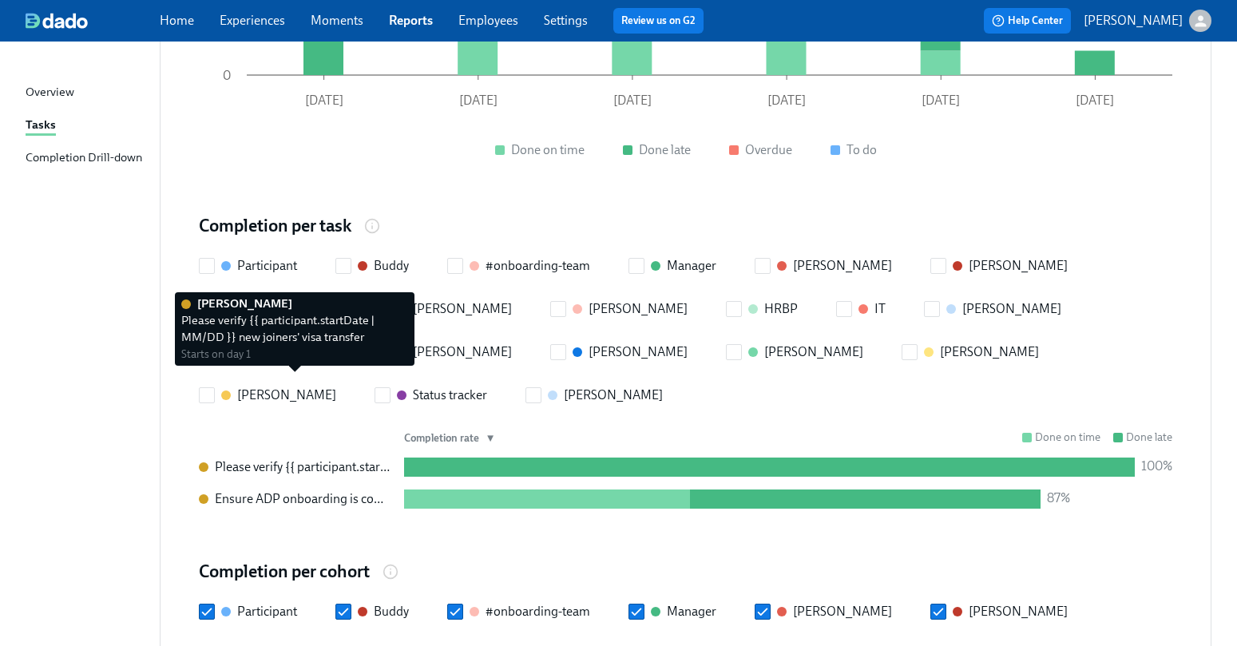
click at [331, 458] on div "Please verify {{ participant.startDate | MM/DD }} new joiners' visa transfer" at bounding box center [303, 467] width 176 height 18
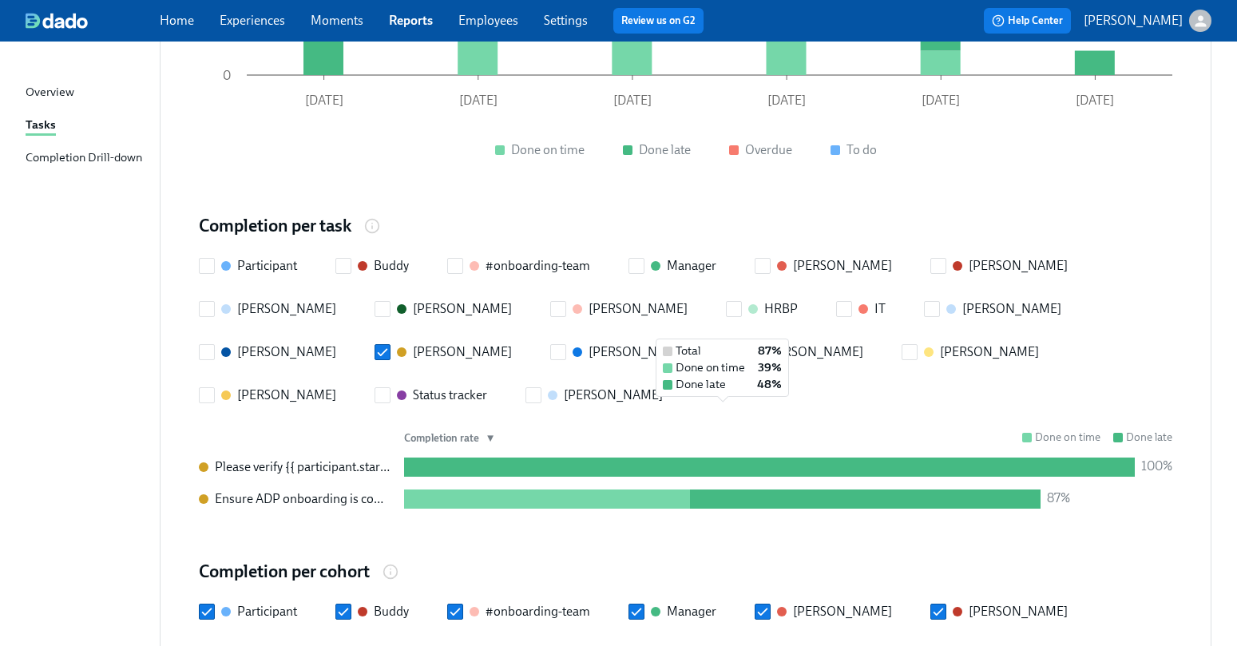
click at [501, 489] on div at bounding box center [547, 498] width 287 height 19
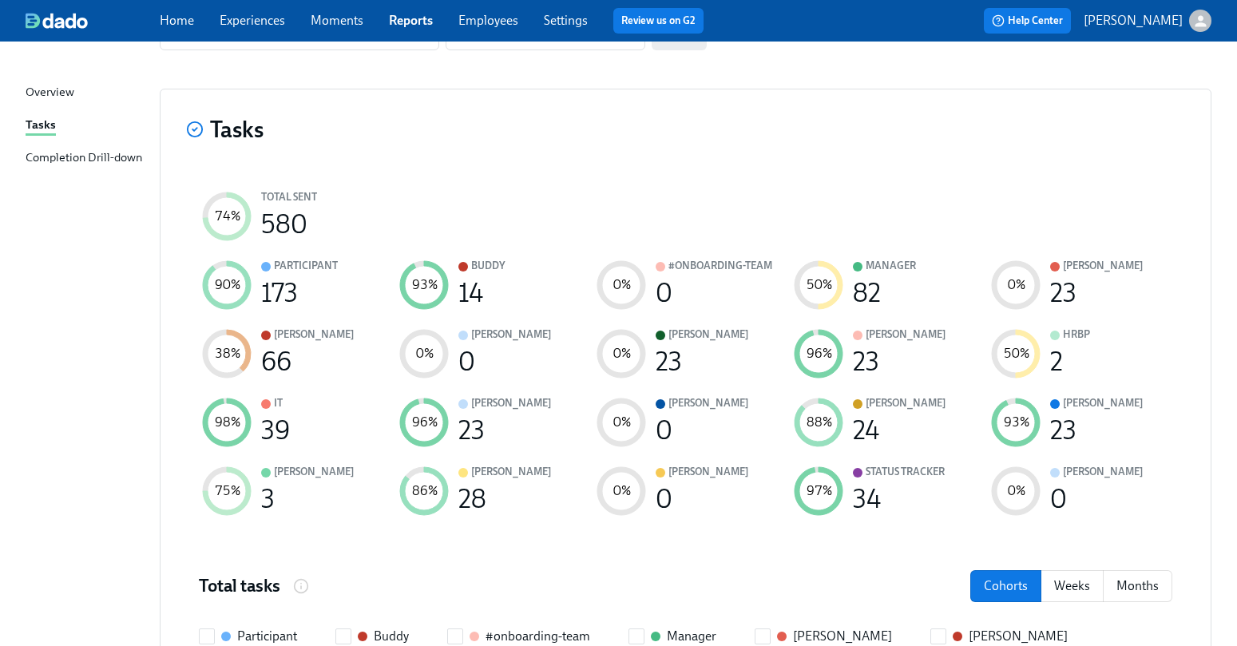
scroll to position [0, 0]
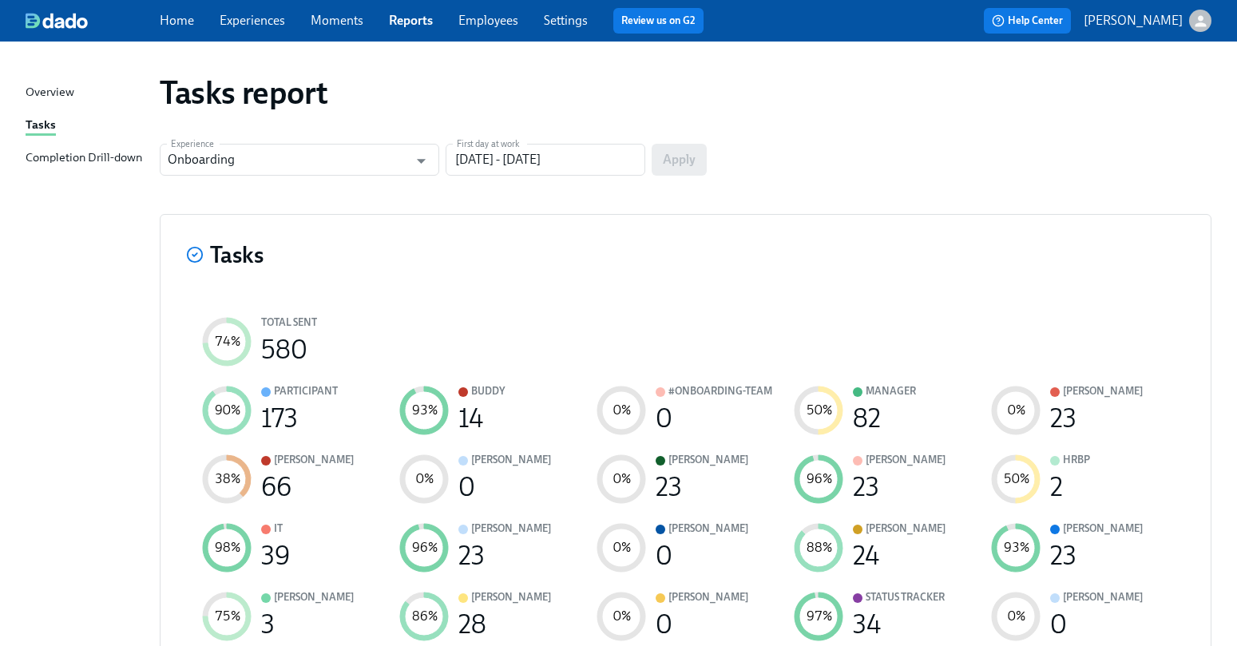
click at [72, 157] on div "Completion Drill-down" at bounding box center [84, 158] width 117 height 20
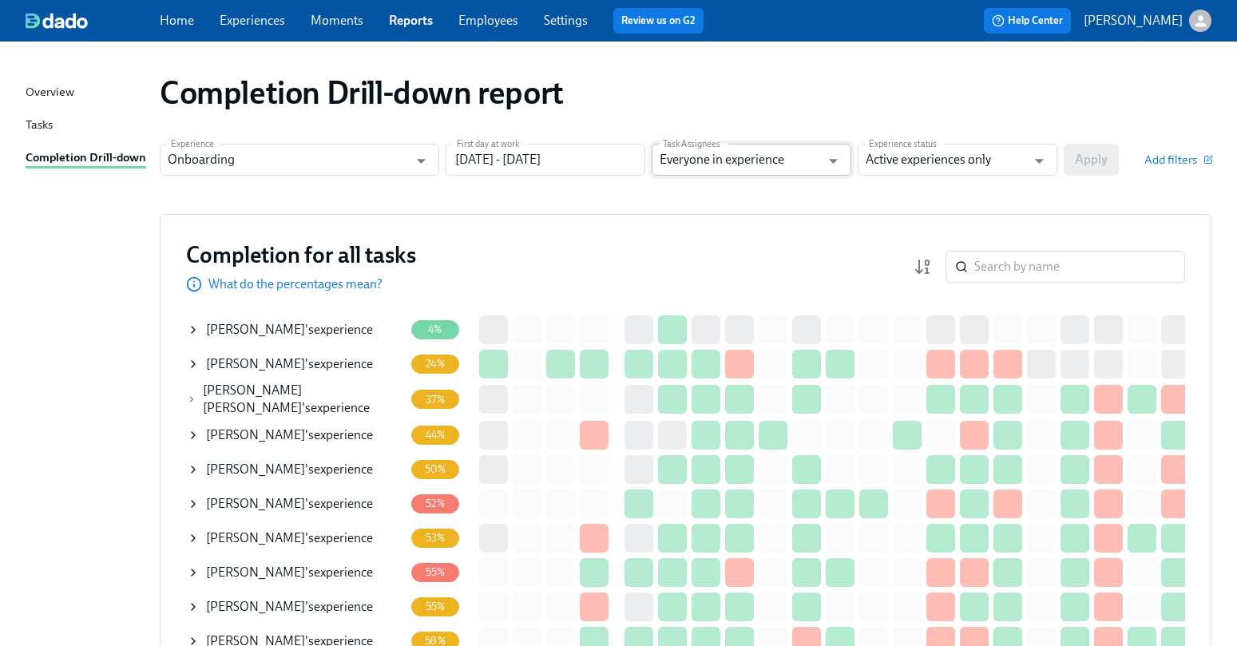
click at [750, 157] on input "Everyone in experience" at bounding box center [739, 160] width 160 height 32
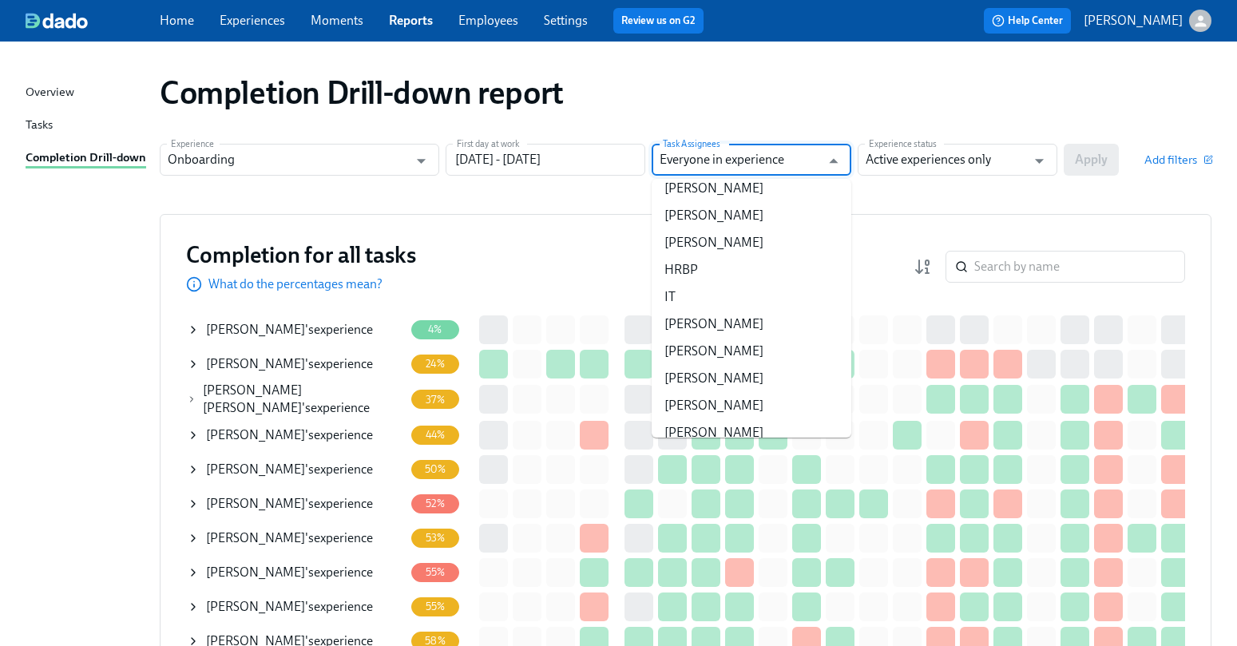
scroll to position [147, 0]
click at [723, 344] on li "Kaelyn" at bounding box center [751, 350] width 200 height 27
type input "Kaelyn"
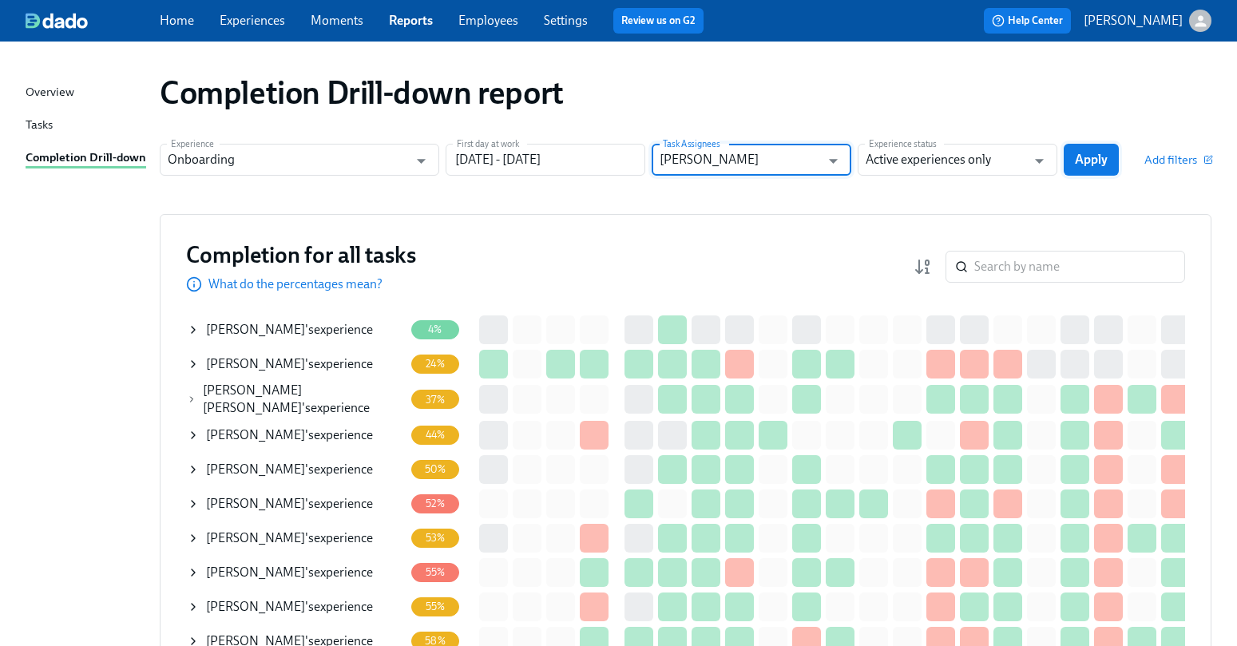
click at [1091, 156] on span "Apply" at bounding box center [1091, 160] width 33 height 16
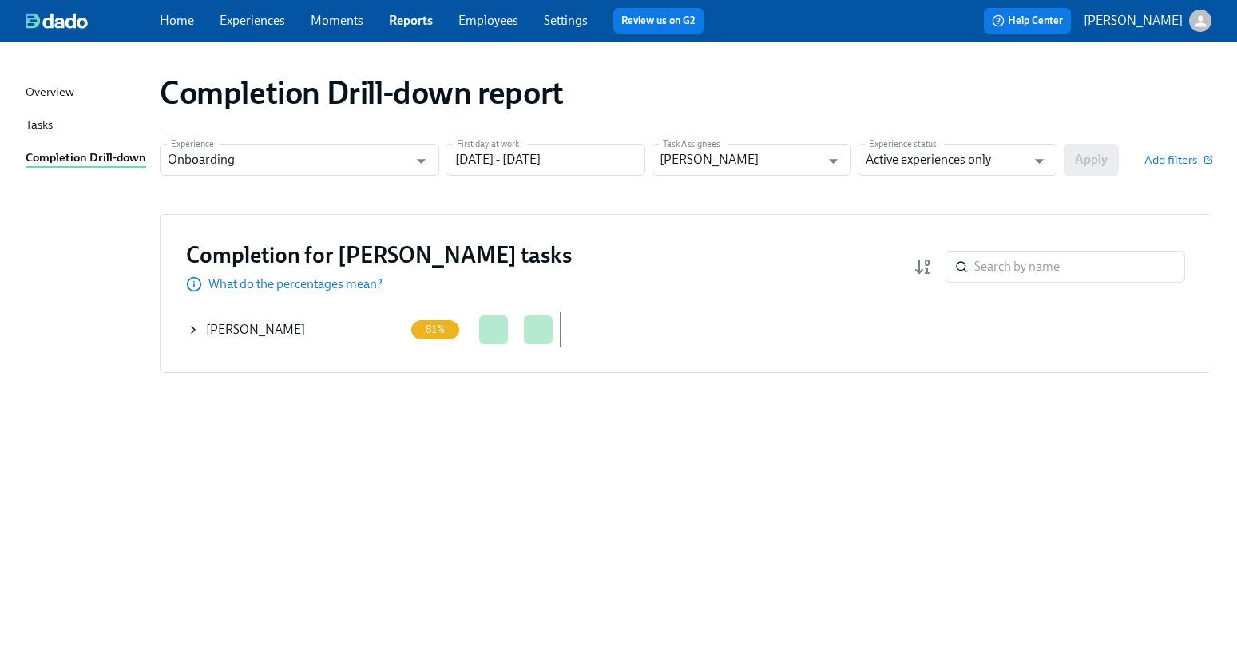
click at [186, 325] on td "Kaelyn DeBuck" at bounding box center [298, 329] width 224 height 34
click at [191, 331] on icon at bounding box center [193, 329] width 13 height 13
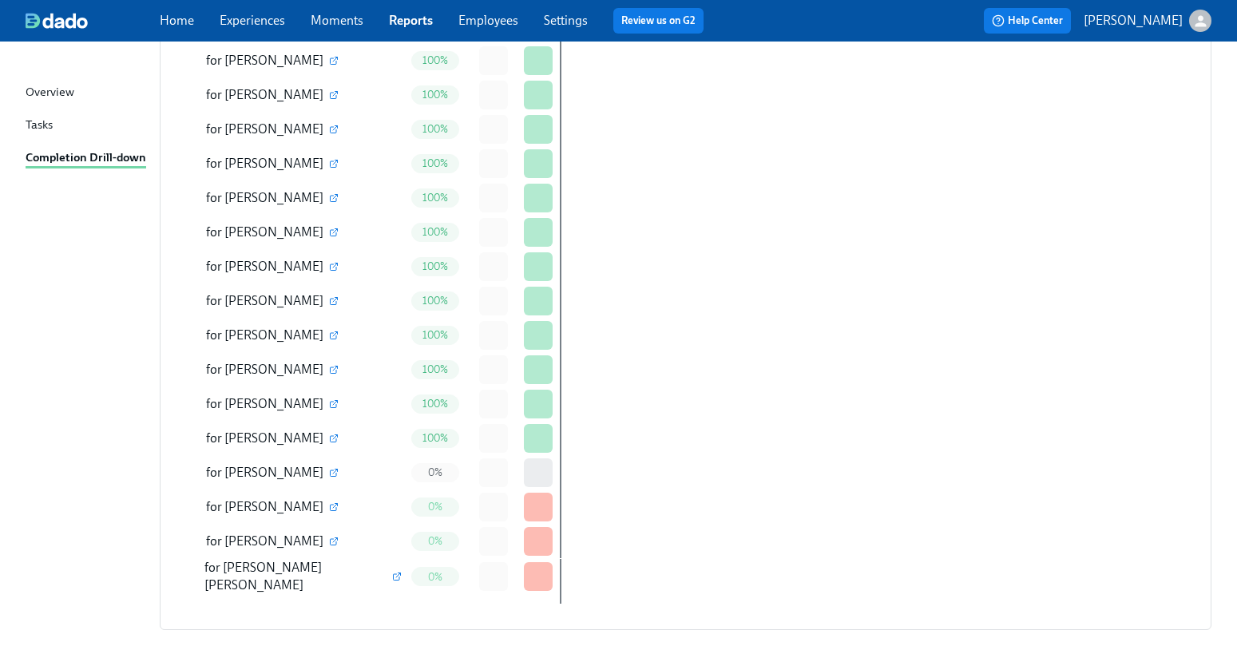
scroll to position [683, 0]
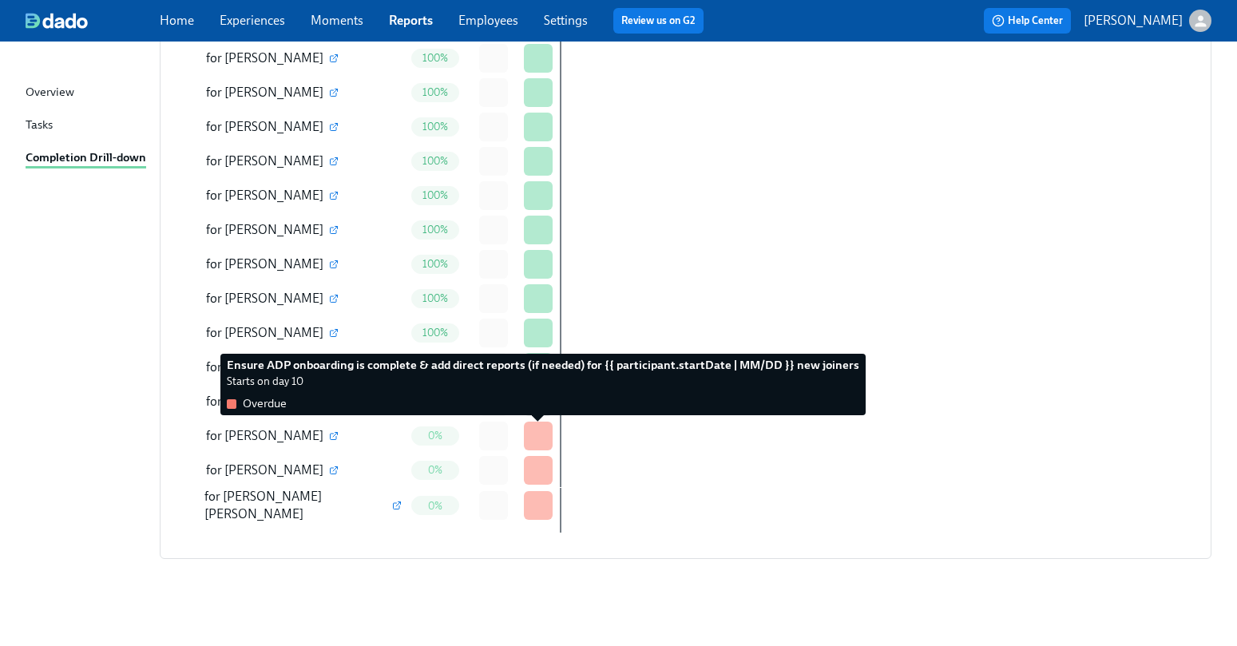
click at [541, 434] on div at bounding box center [538, 436] width 29 height 29
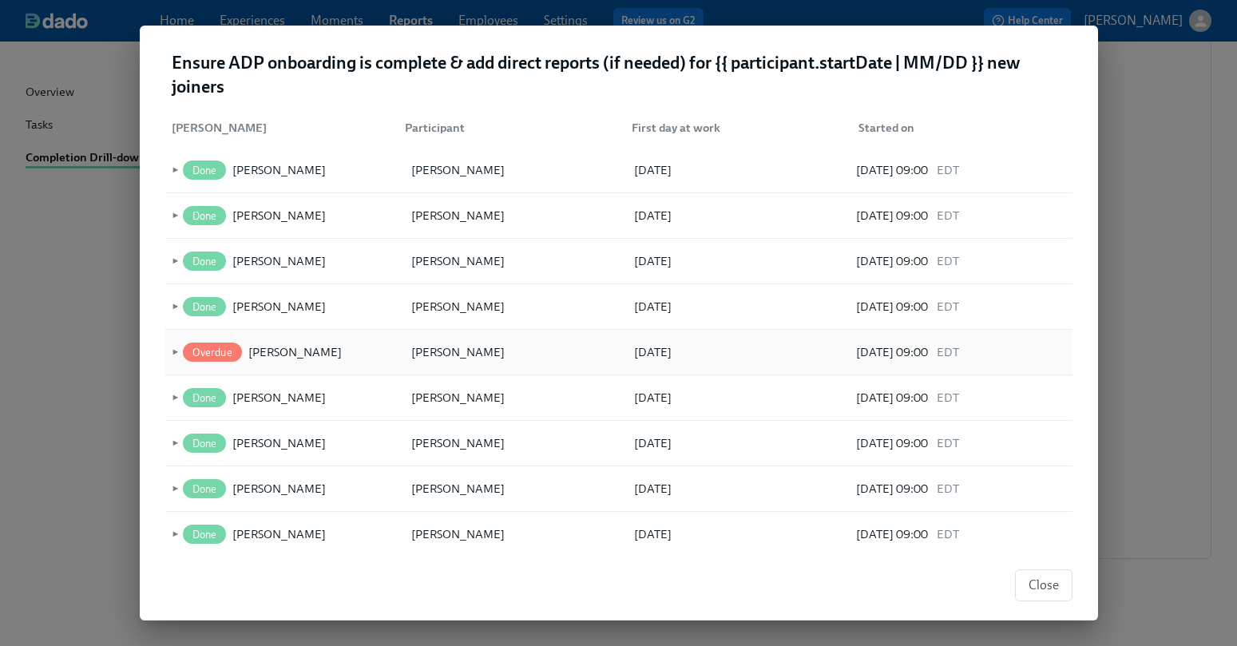
scroll to position [165, 0]
click at [175, 355] on span "►" at bounding box center [173, 351] width 11 height 18
click at [353, 394] on span "Confirm {{ participant.firstName }} ADP Onboarding complete" at bounding box center [433, 397] width 339 height 18
click at [1051, 600] on button "Close" at bounding box center [1043, 585] width 57 height 32
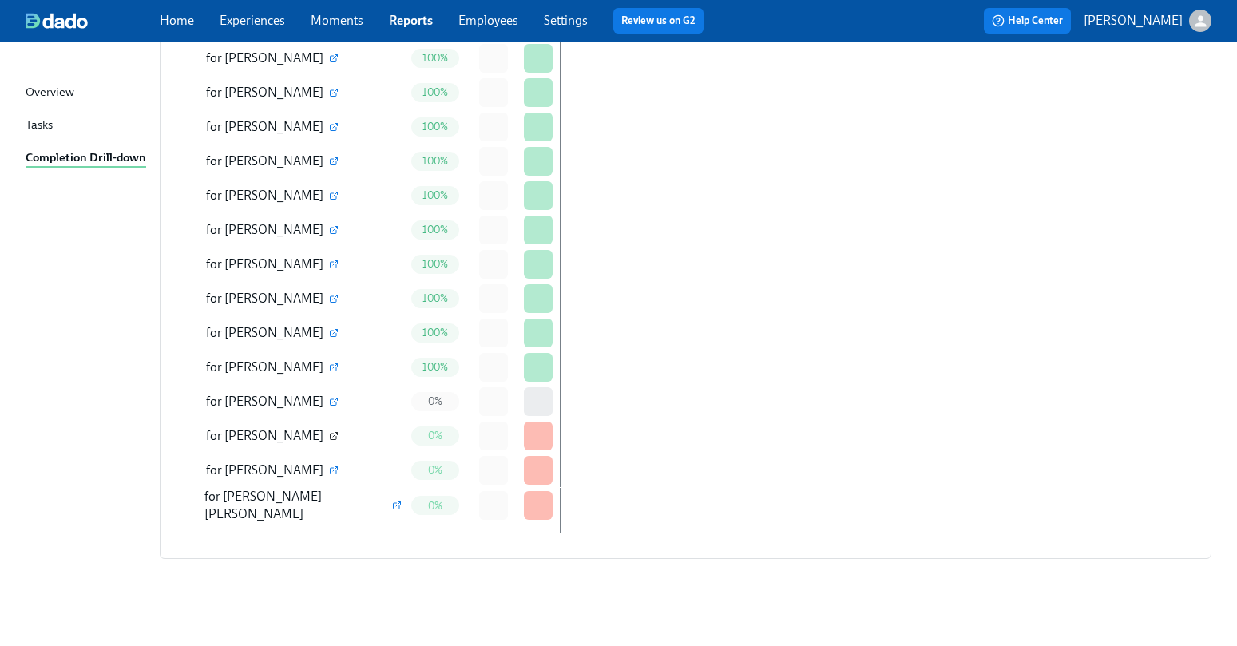
click at [329, 432] on icon "button" at bounding box center [334, 436] width 10 height 10
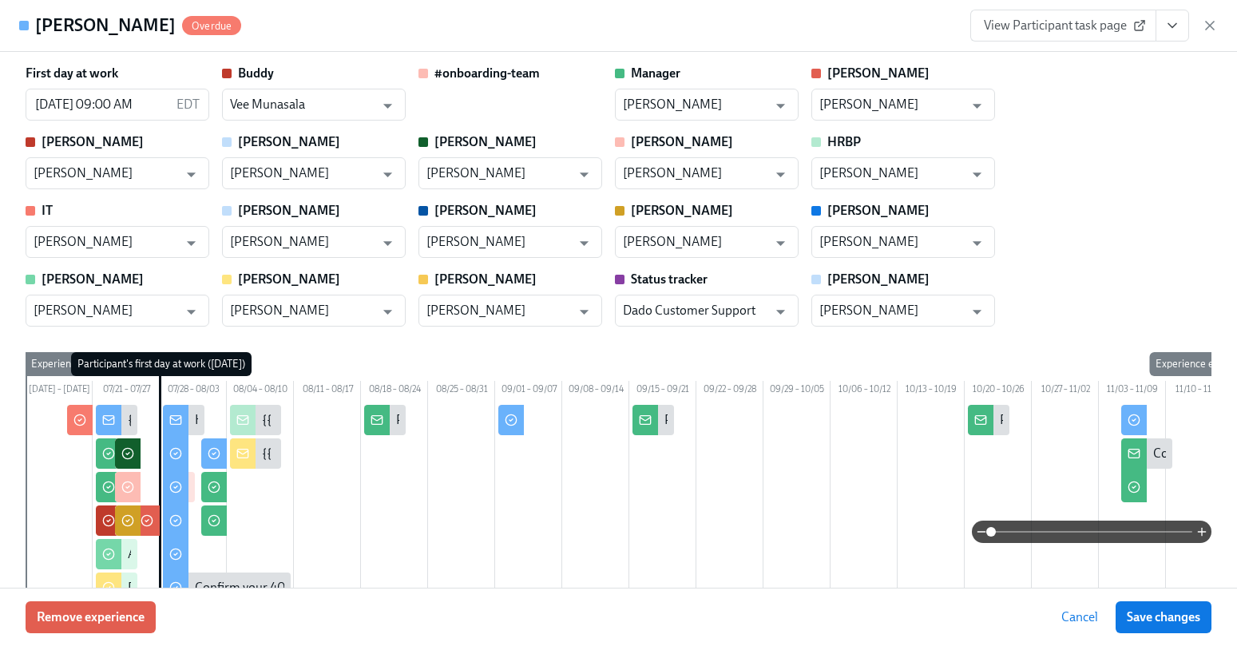
click at [1177, 25] on icon "View task page" at bounding box center [1172, 26] width 16 height 16
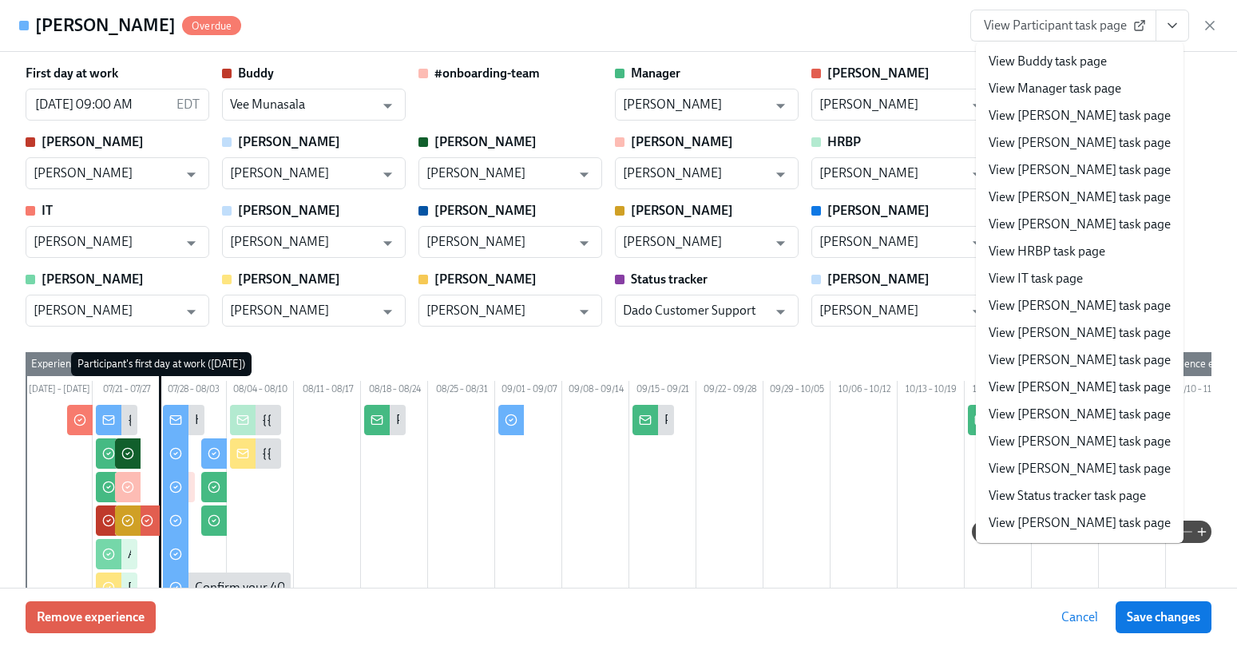
click at [1050, 357] on link "View Kaelyn task page" at bounding box center [1079, 360] width 182 height 18
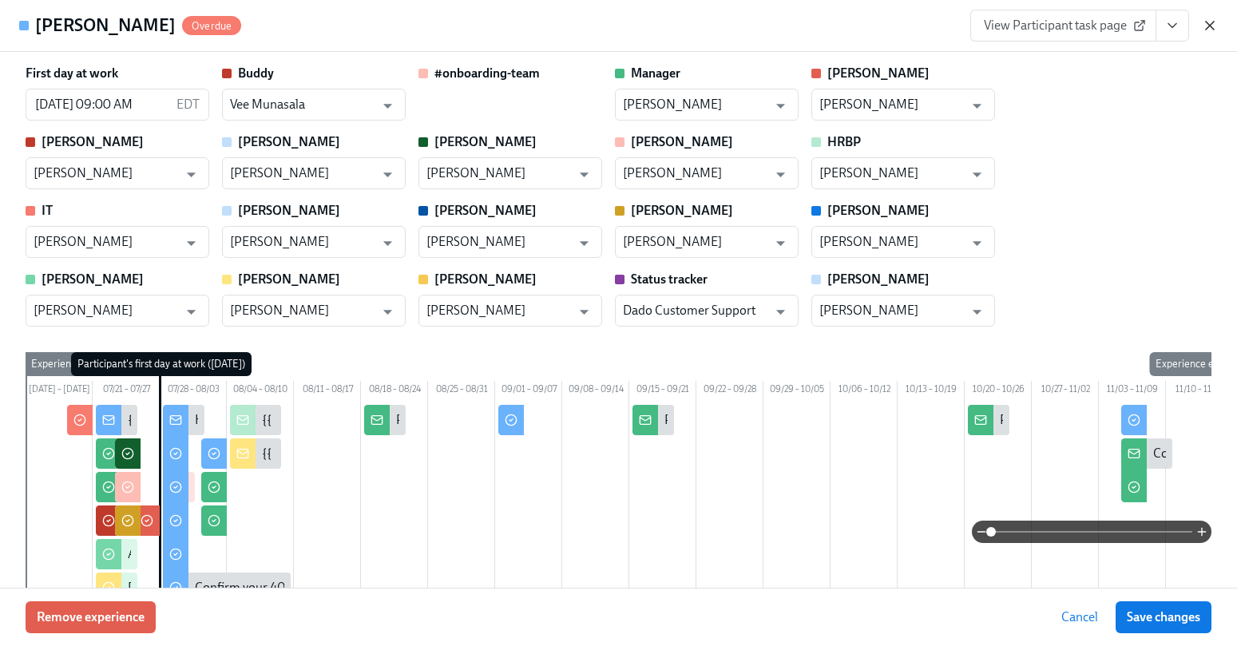
click at [1206, 28] on icon "button" at bounding box center [1210, 26] width 8 height 8
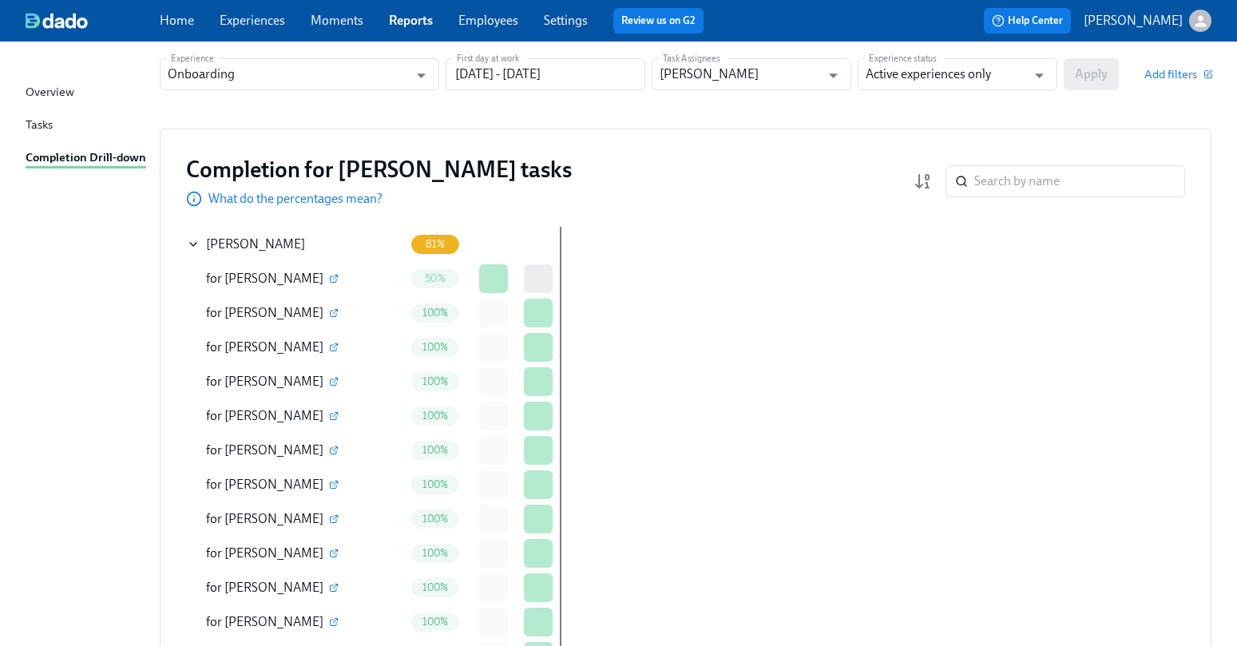
scroll to position [84, 0]
click at [184, 240] on div "Completion for Kaelyn tasks What do the percentages mean? ​ Completion for all …" at bounding box center [685, 643] width 1051 height 1027
click at [243, 204] on p "What do the percentages mean?" at bounding box center [295, 201] width 174 height 18
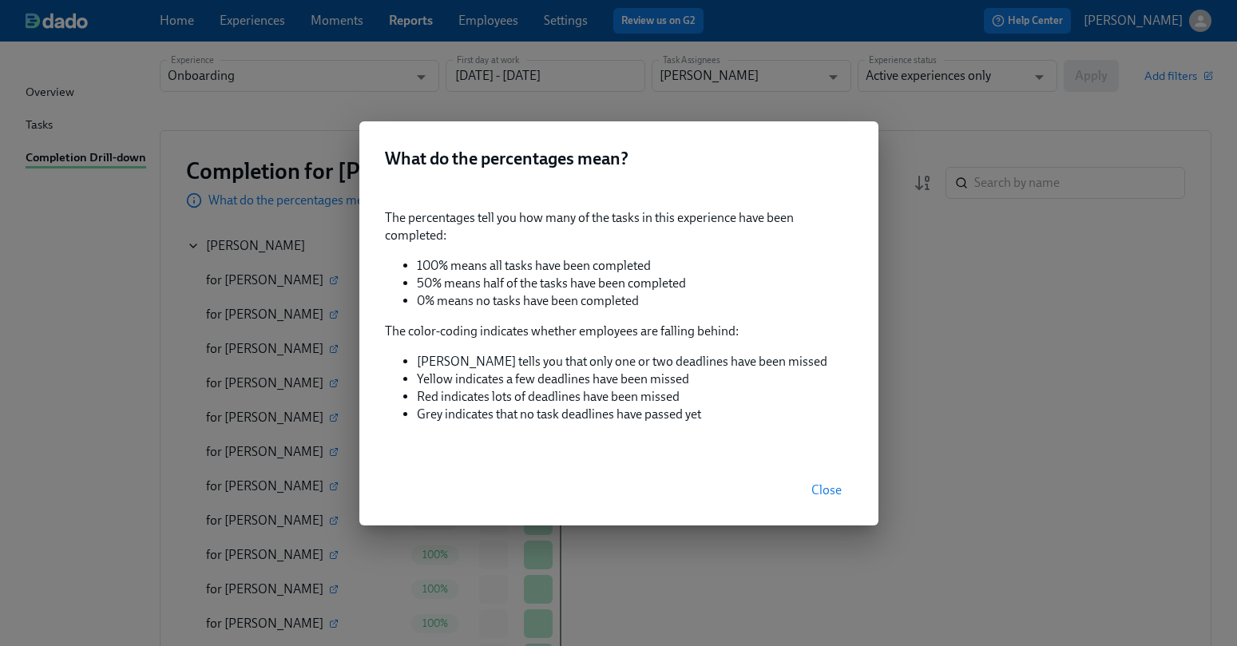
click at [833, 494] on span "Close" at bounding box center [826, 490] width 30 height 16
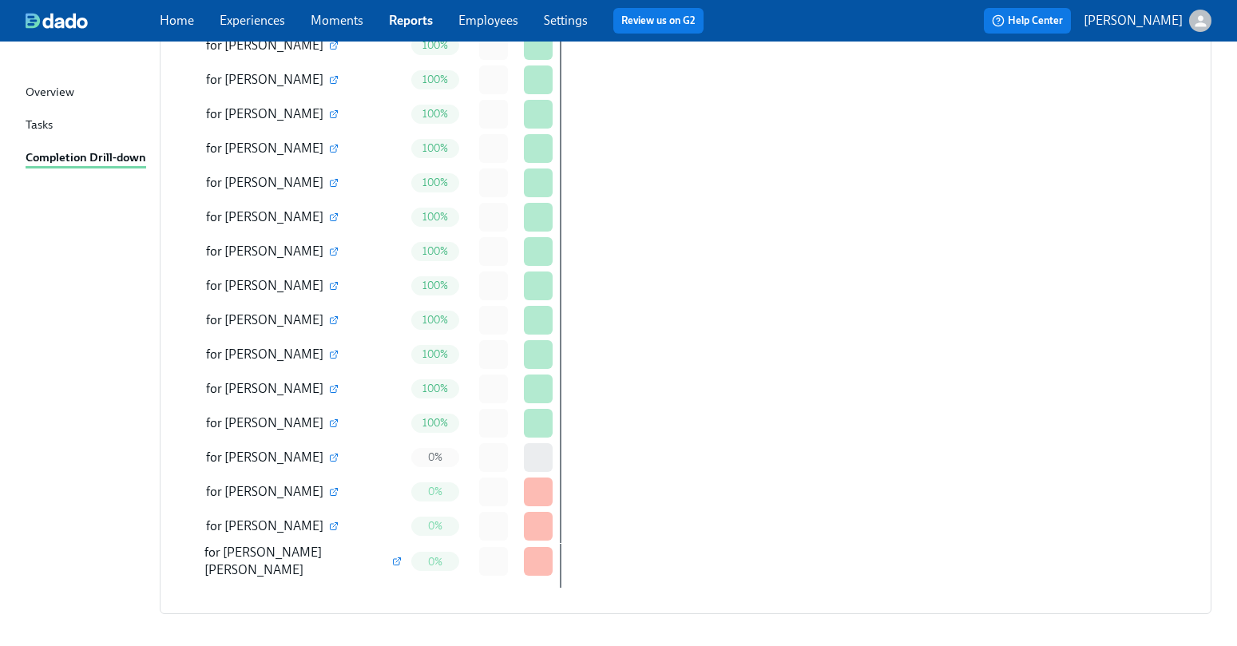
scroll to position [576, 0]
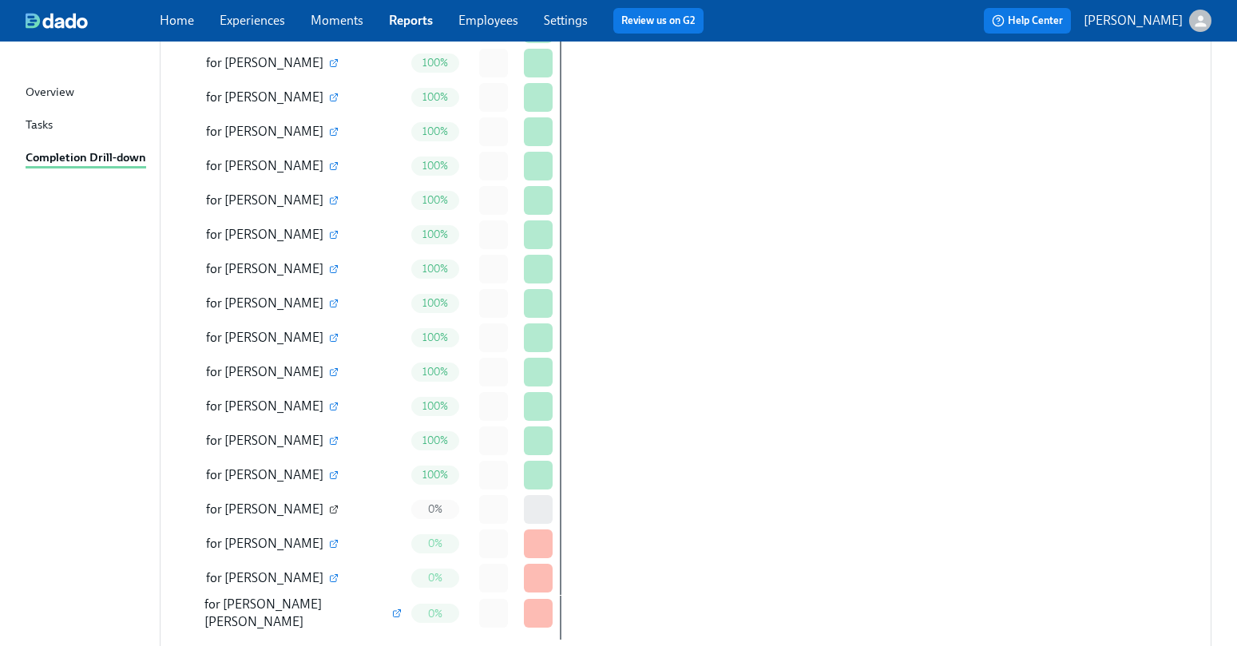
click at [331, 509] on icon "button" at bounding box center [334, 510] width 6 height 6
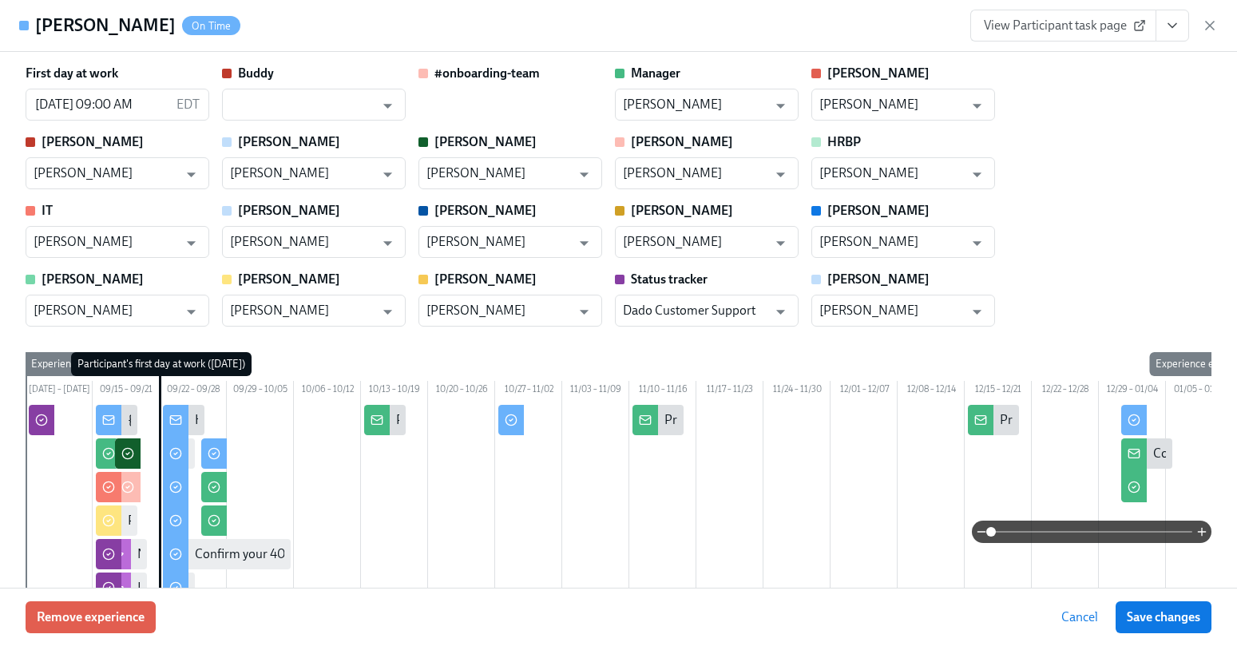
click at [1096, 22] on span "View Participant task page" at bounding box center [1063, 26] width 159 height 16
click at [1202, 18] on icon "button" at bounding box center [1210, 26] width 16 height 16
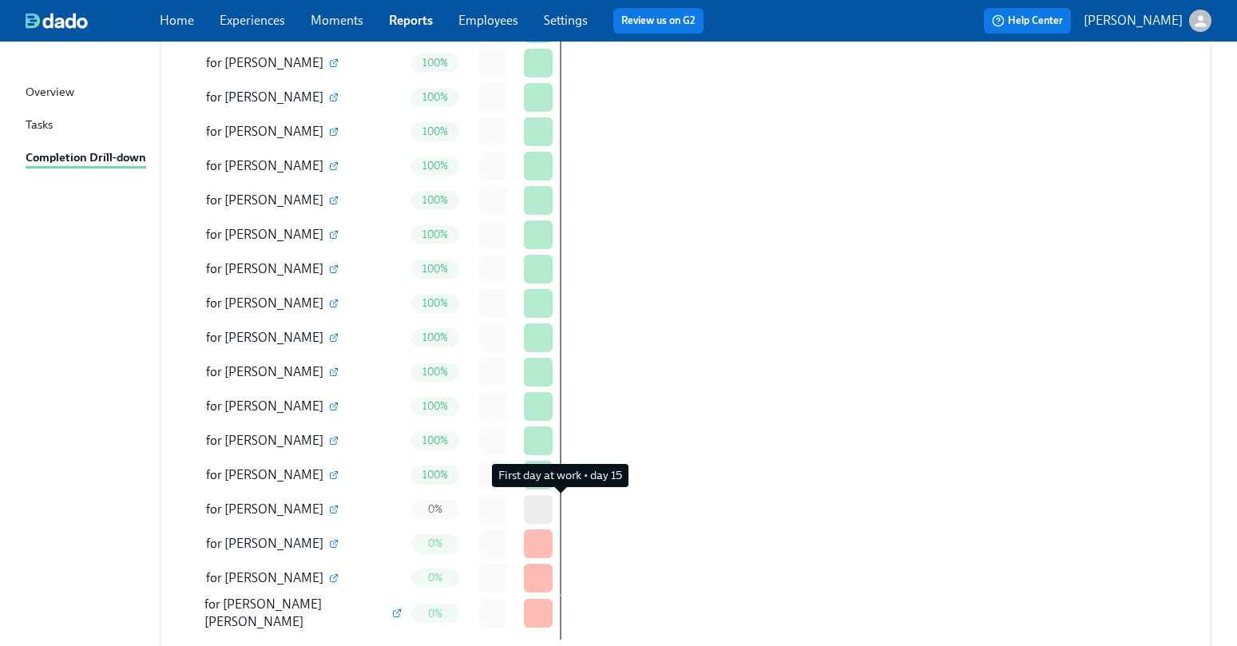
scroll to position [1, 0]
click at [332, 540] on icon "button" at bounding box center [334, 543] width 10 height 10
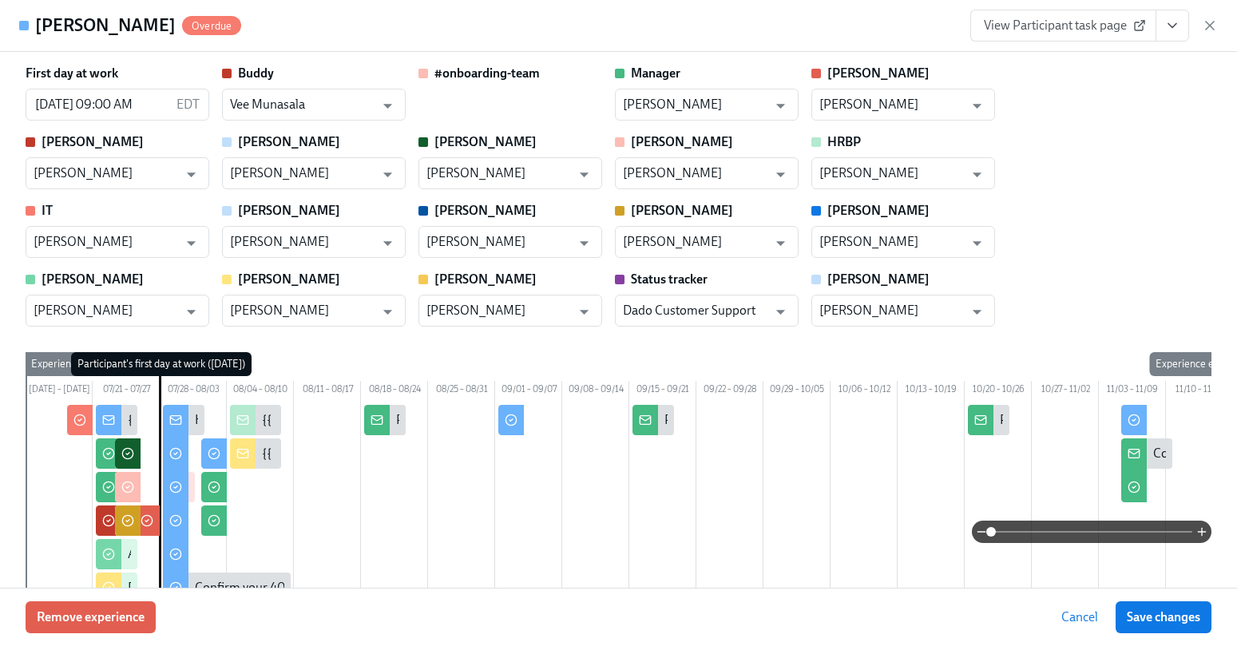
click at [1048, 24] on span "View Participant task page" at bounding box center [1063, 26] width 159 height 16
click at [1214, 33] on icon "button" at bounding box center [1210, 26] width 16 height 16
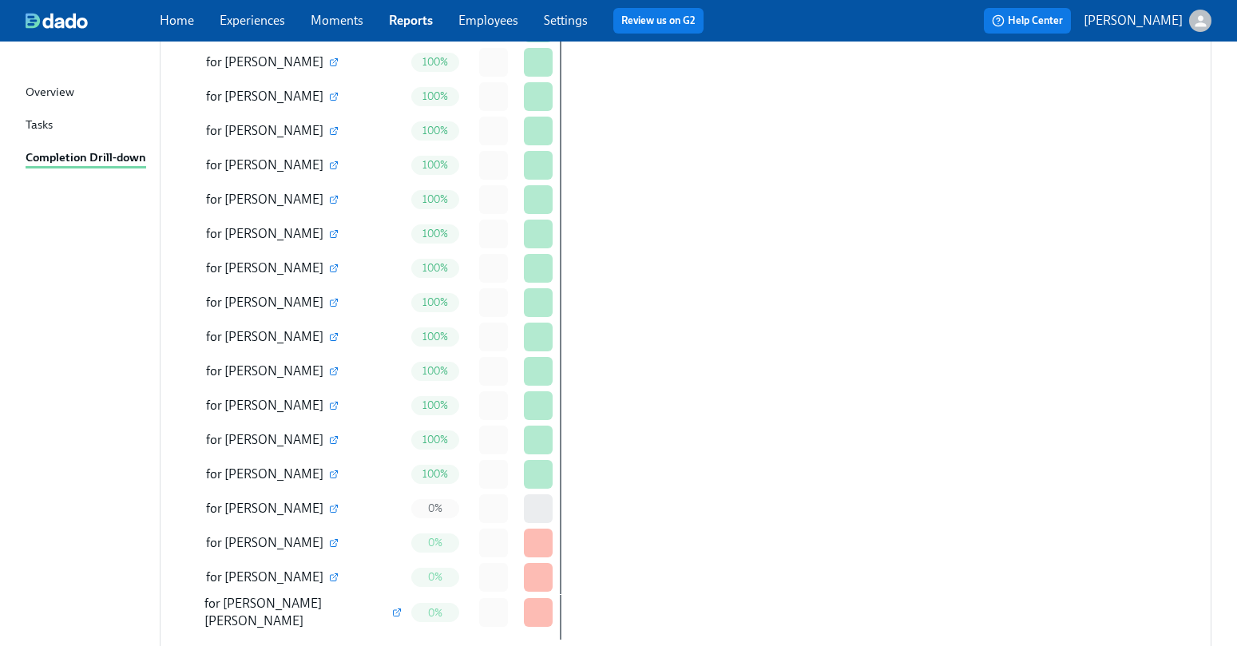
click at [175, 20] on link "Home" at bounding box center [177, 20] width 34 height 15
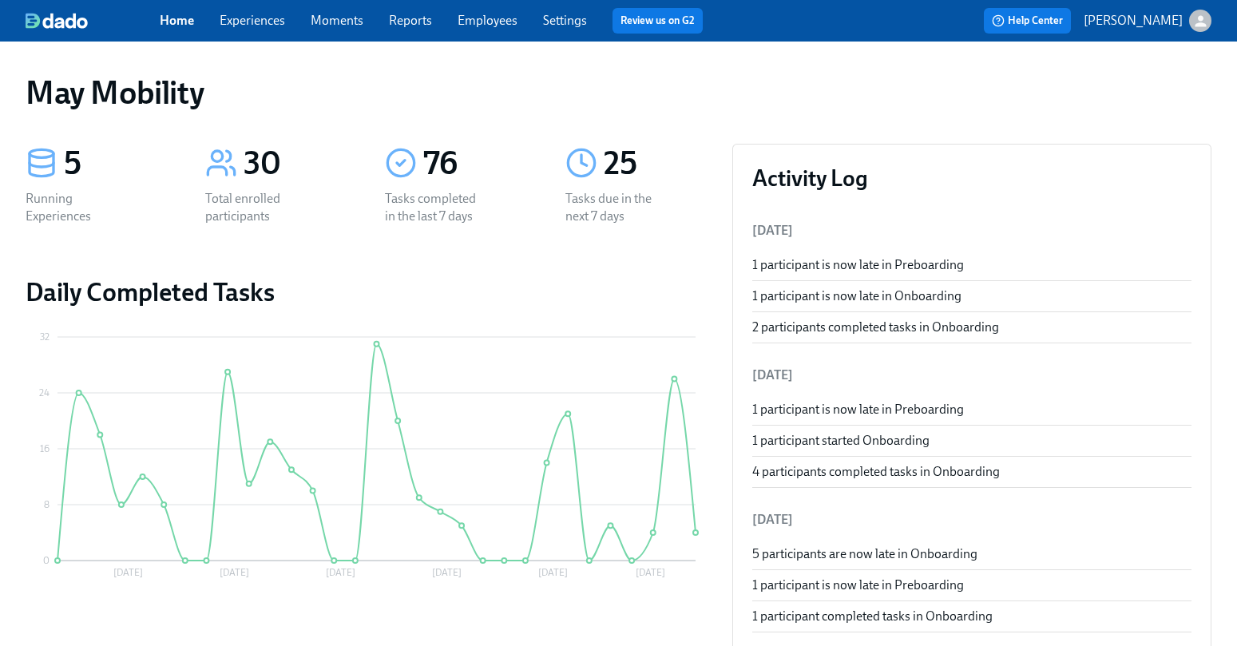
click at [265, 22] on link "Experiences" at bounding box center [252, 20] width 65 height 15
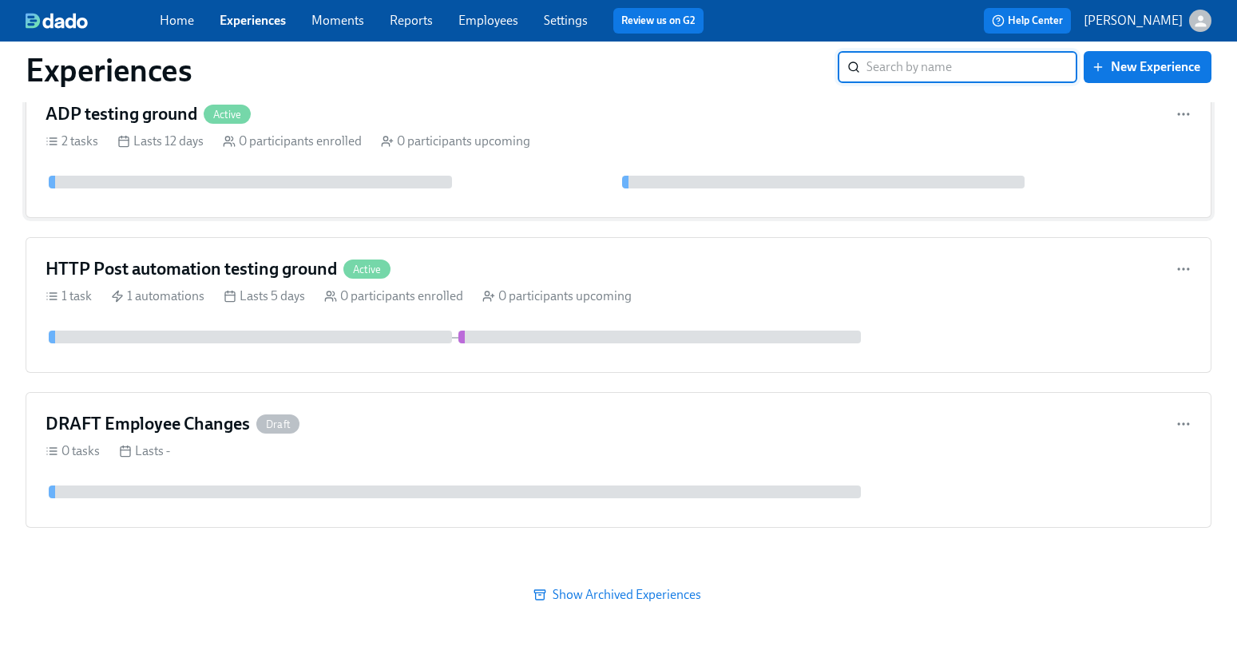
scroll to position [1107, 0]
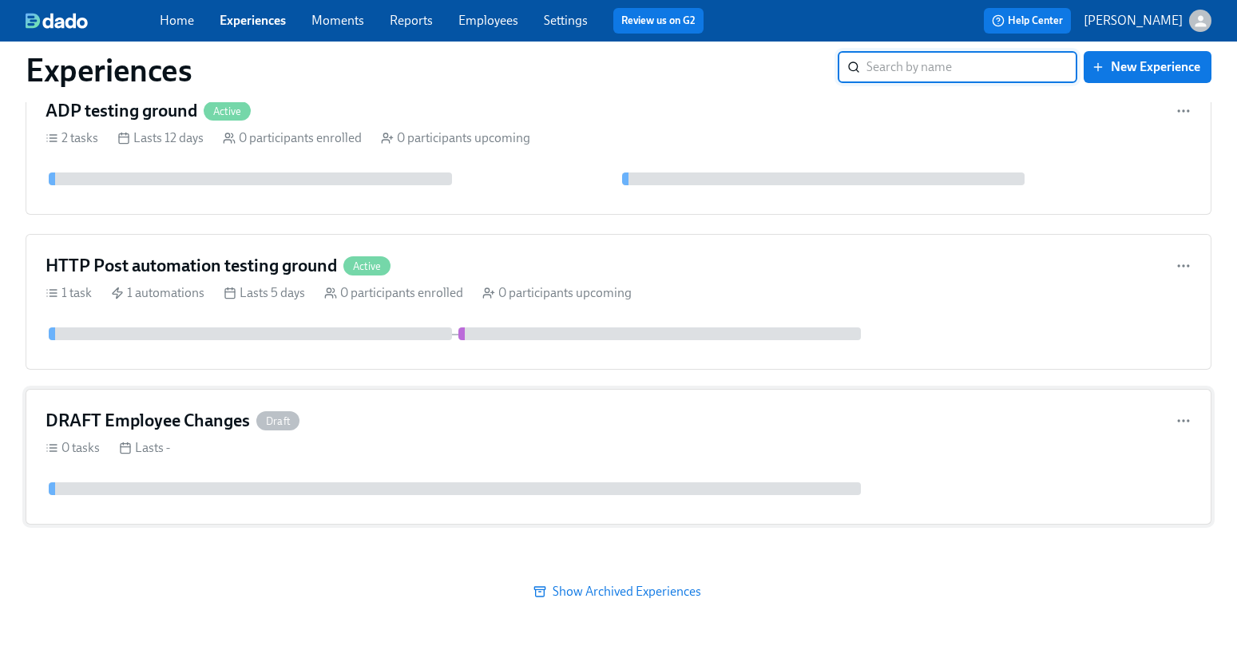
click at [335, 418] on div "DRAFT Employee Changes Draft" at bounding box center [619, 421] width 1146 height 24
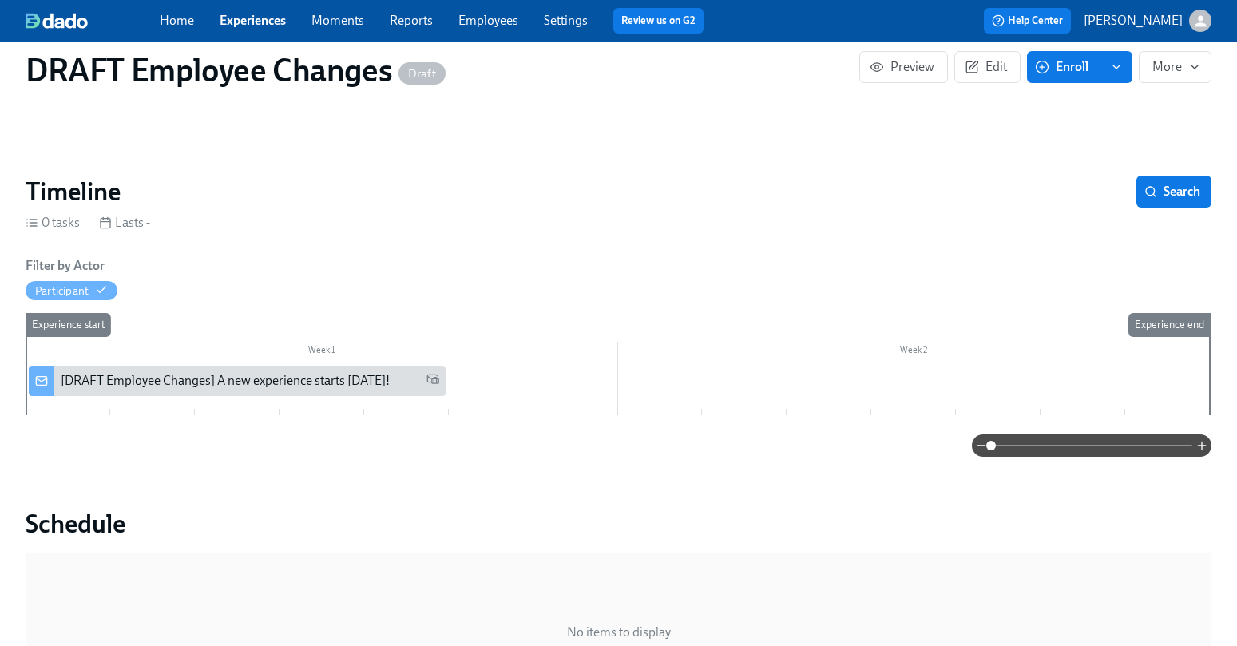
scroll to position [125, 0]
click at [363, 371] on div "[DRAFT Employee Changes] A new experience starts today!" at bounding box center [225, 380] width 329 height 18
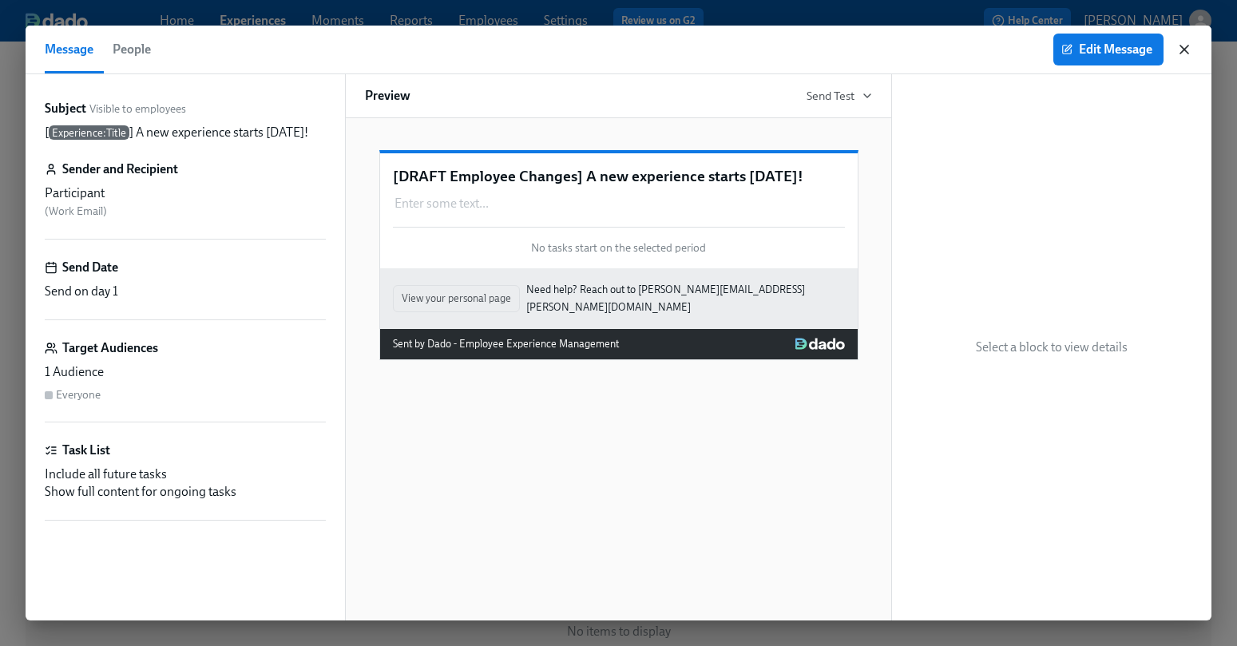
click at [1183, 50] on icon "button" at bounding box center [1184, 50] width 8 height 8
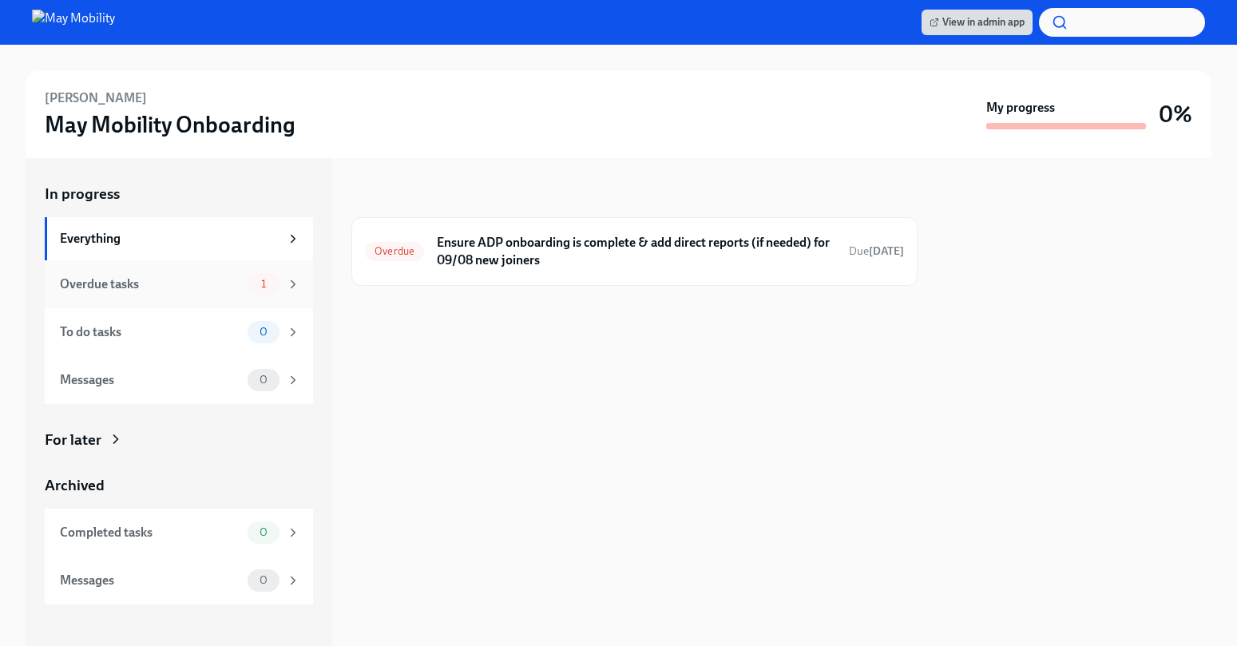
click at [262, 291] on div "1" at bounding box center [263, 284] width 32 height 22
click at [537, 275] on div "Overdue Ensure ADP onboarding is complete & add direct reports (if needed) for …" at bounding box center [634, 251] width 566 height 69
click at [545, 251] on h6 "Ensure ADP onboarding is complete & add direct reports (if needed) for 09/08 ne…" at bounding box center [636, 251] width 399 height 35
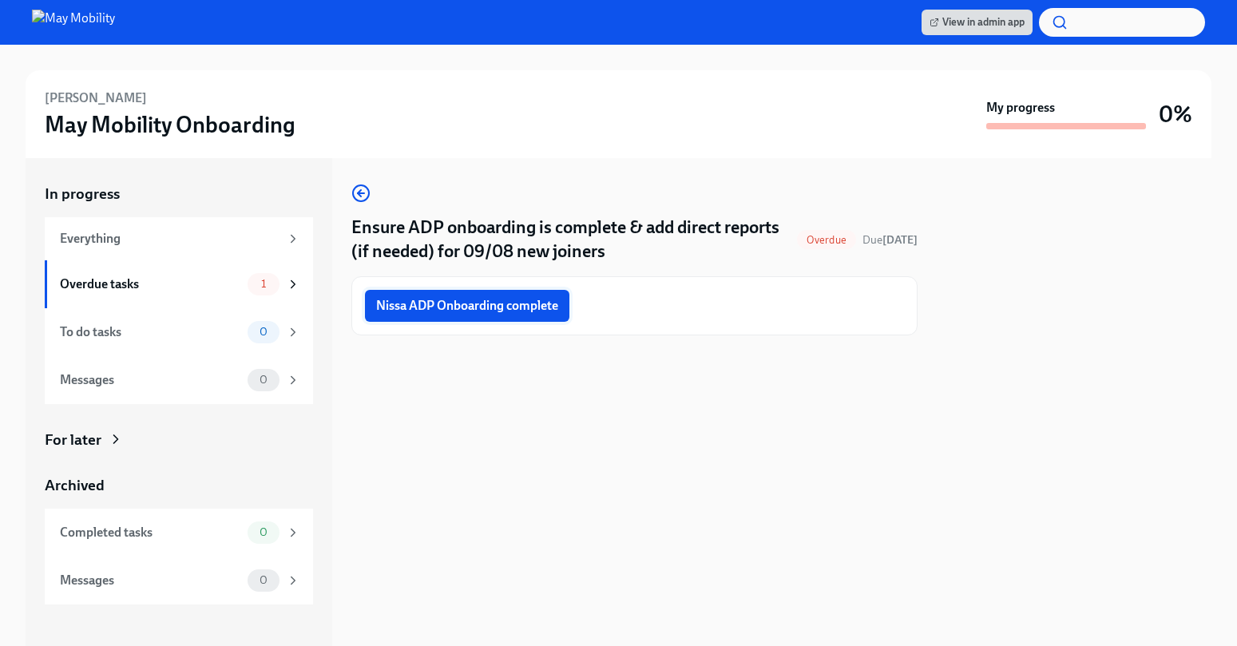
click at [511, 307] on span "Nissa ADP Onboarding complete" at bounding box center [467, 306] width 182 height 16
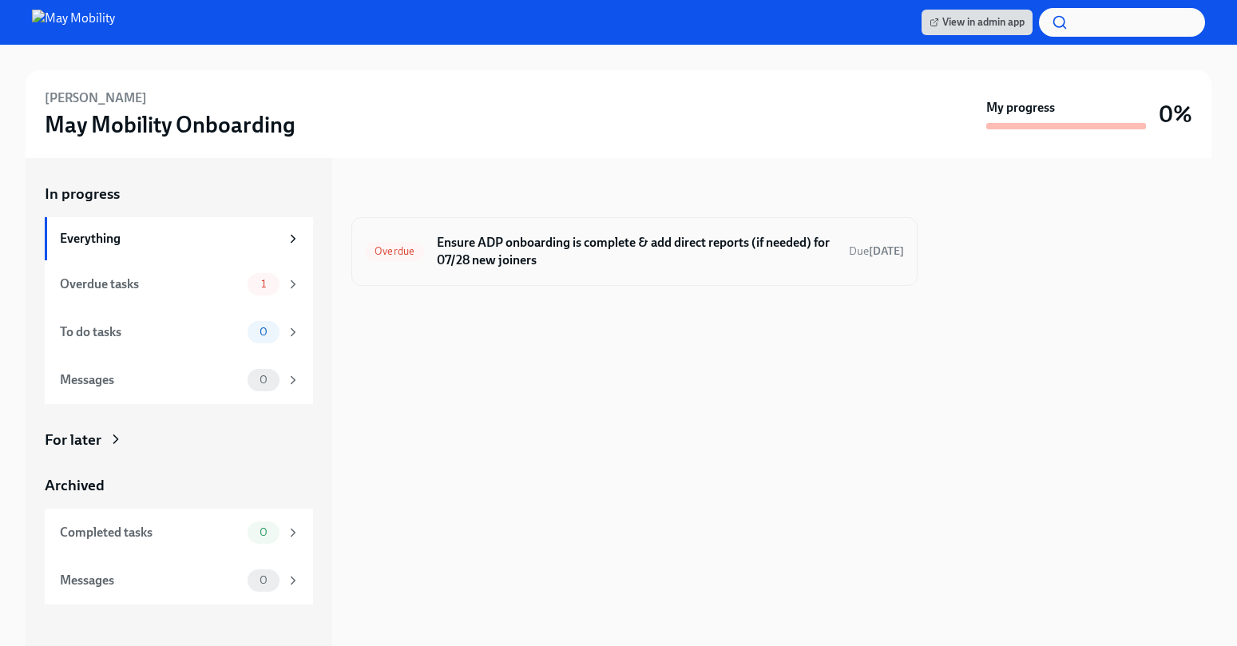
click at [841, 264] on div "Overdue Ensure ADP onboarding is complete & add direct reports (if needed) for …" at bounding box center [634, 252] width 539 height 42
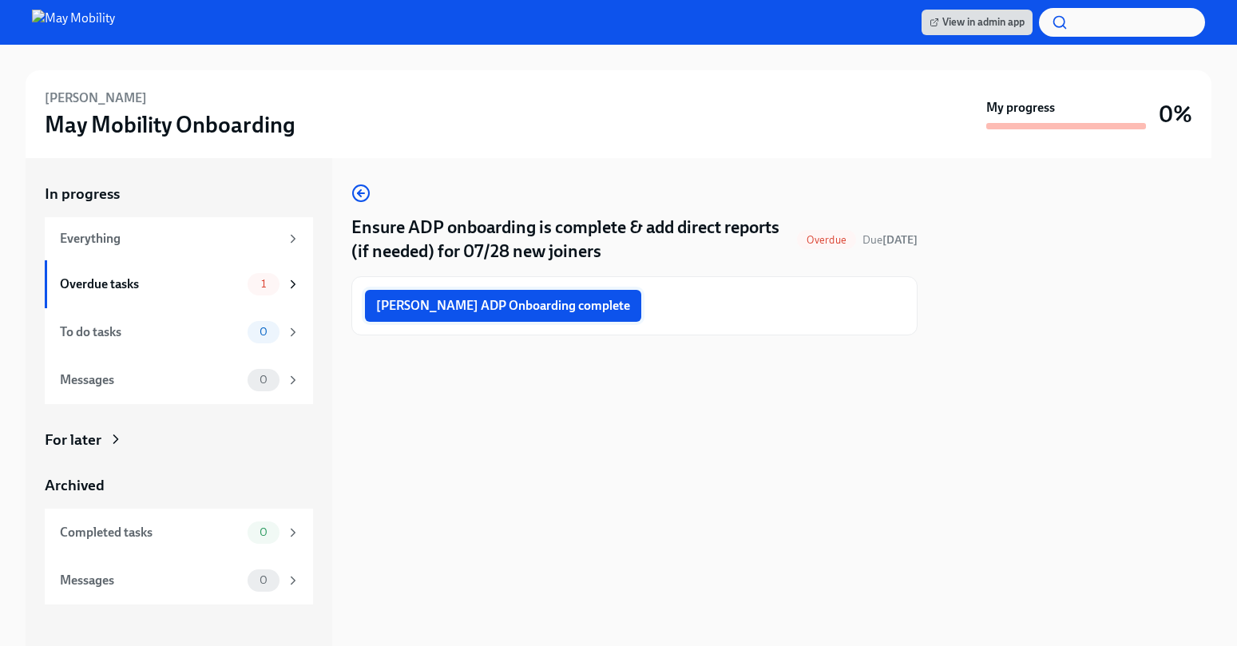
click at [506, 304] on span "Pavan ADP Onboarding complete" at bounding box center [503, 306] width 254 height 16
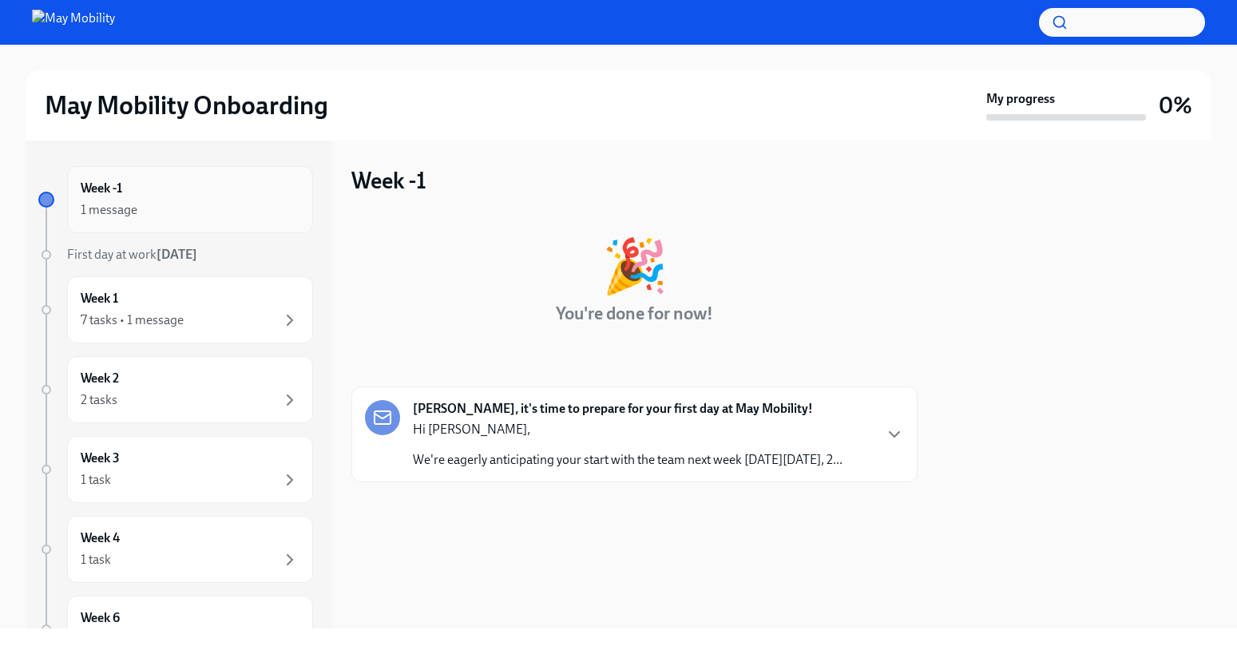
click at [204, 208] on div "1 message" at bounding box center [190, 209] width 219 height 19
click at [194, 301] on div "Week 1 7 tasks • 1 message" at bounding box center [190, 310] width 219 height 40
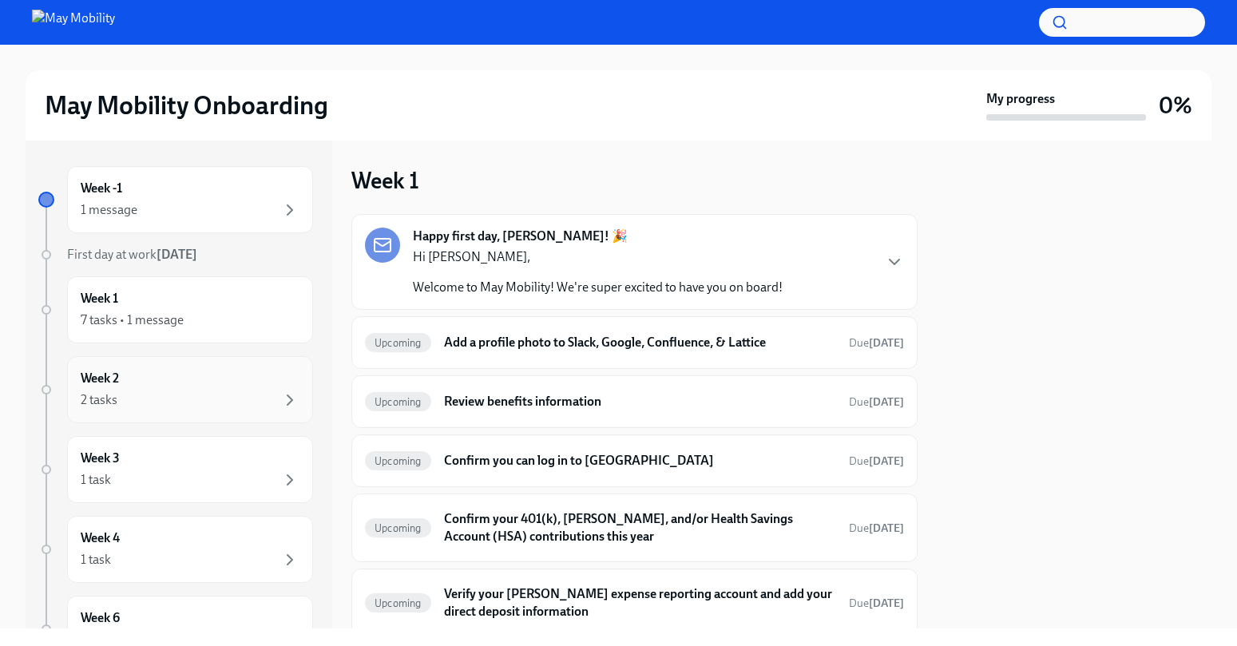
click at [179, 380] on div "Week 2 2 tasks" at bounding box center [190, 390] width 219 height 40
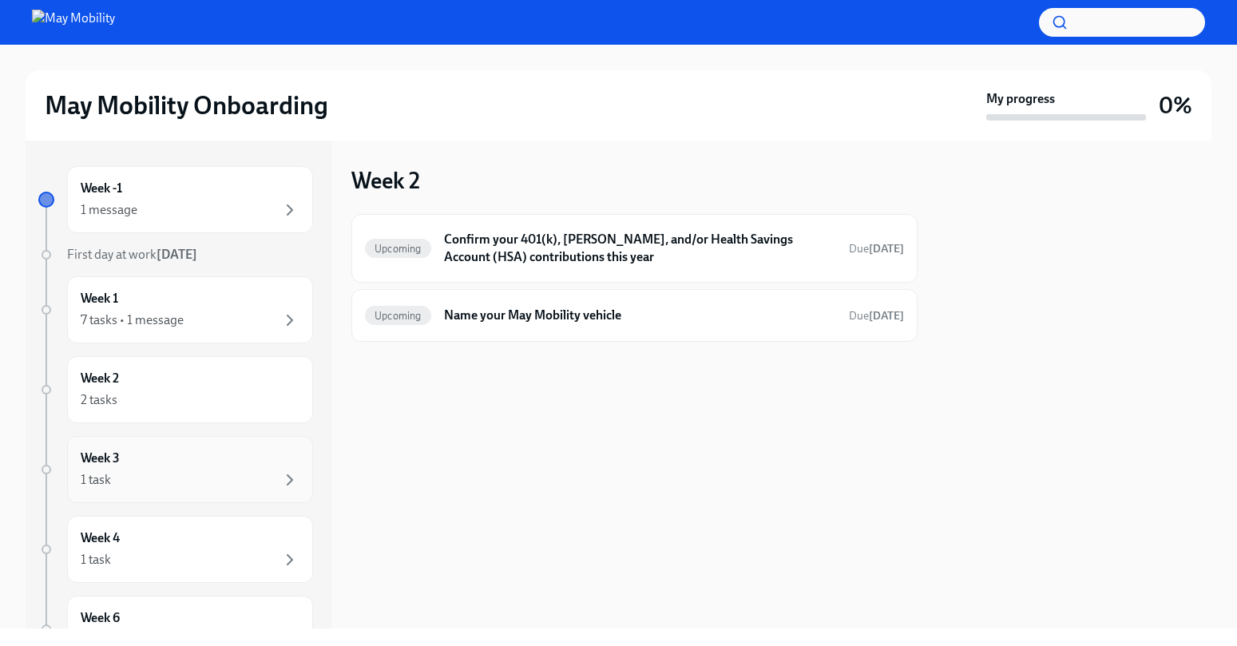
click at [172, 459] on div "Week 3 1 task" at bounding box center [190, 469] width 219 height 40
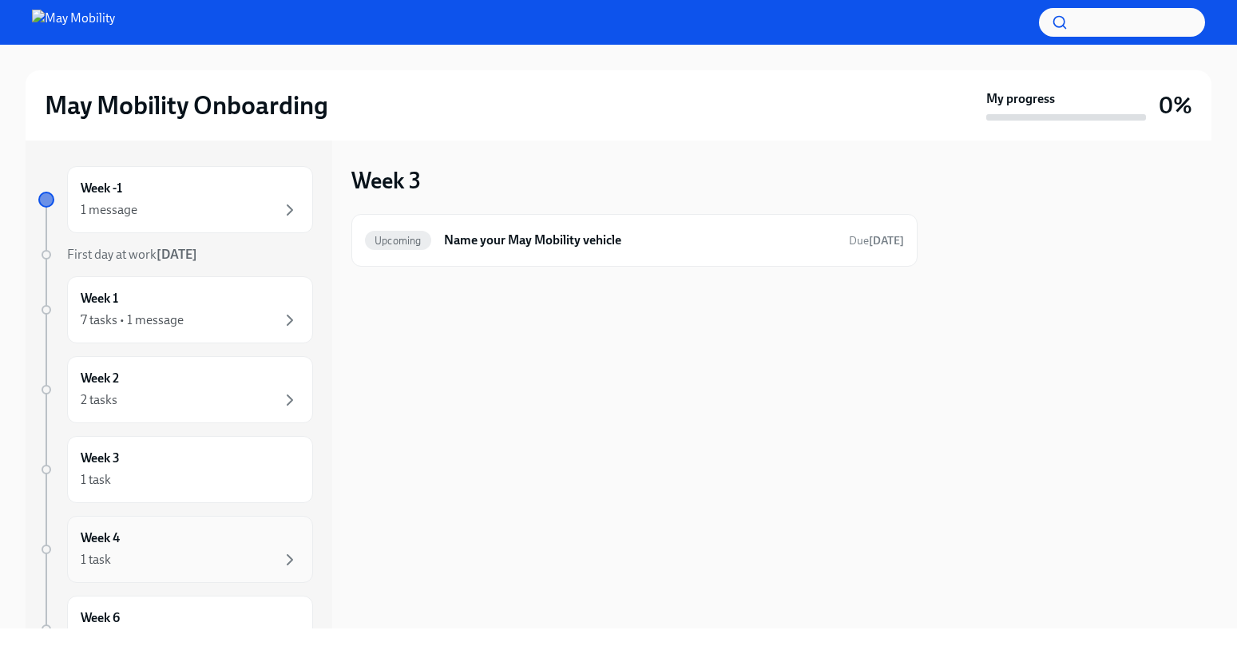
click at [161, 524] on div "Week 4 1 task" at bounding box center [190, 549] width 246 height 67
click at [219, 312] on div "7 tasks • 1 message" at bounding box center [190, 320] width 219 height 19
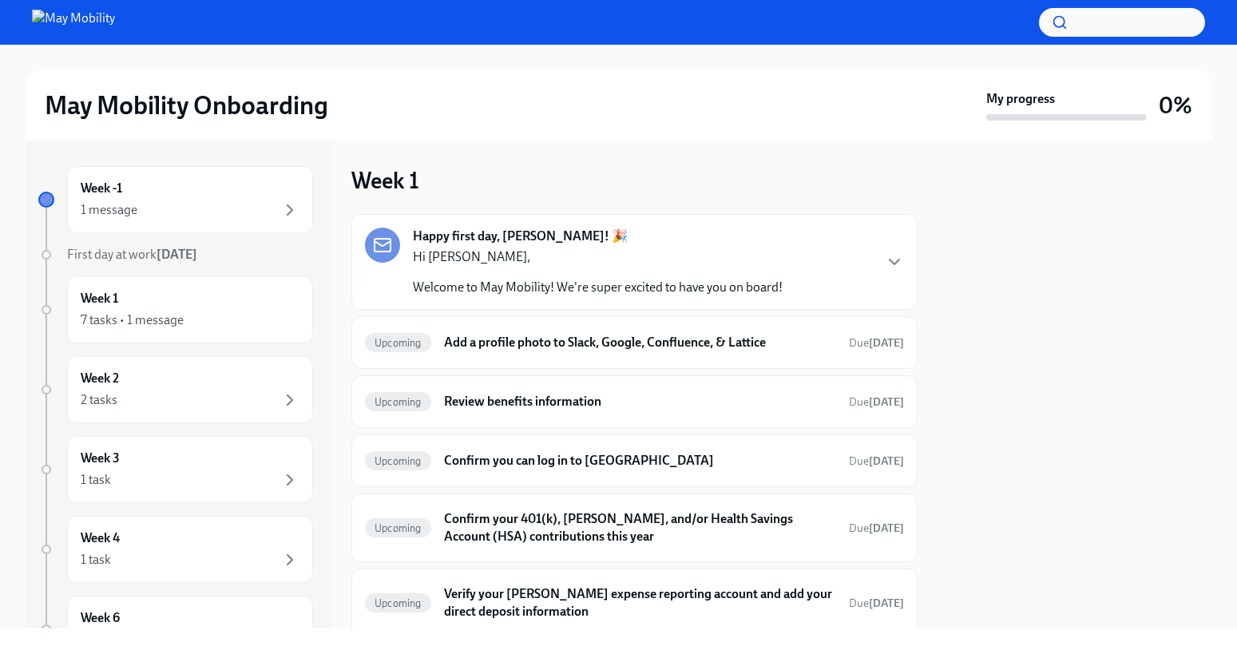
click at [762, 276] on div "Hi [PERSON_NAME], Welcome to May Mobility! We're super excited to have you on b…" at bounding box center [598, 272] width 370 height 48
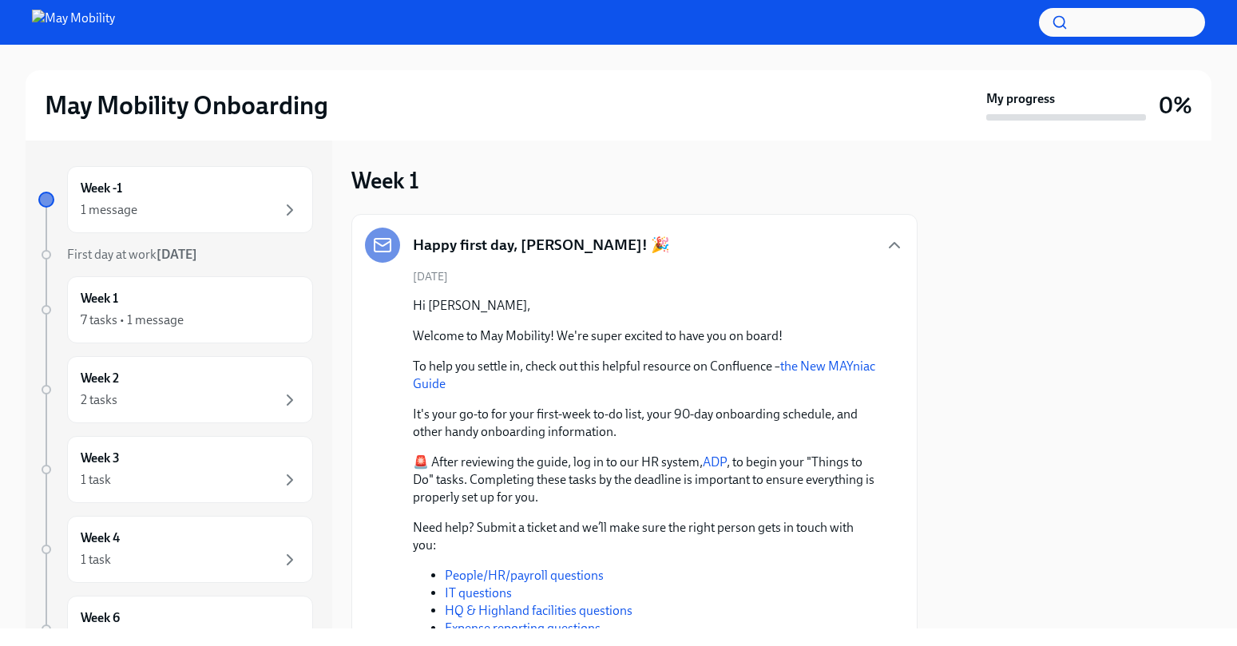
click at [780, 258] on div "Happy first day, [PERSON_NAME]! 🎉" at bounding box center [634, 245] width 539 height 35
